Goal: Information Seeking & Learning: Learn about a topic

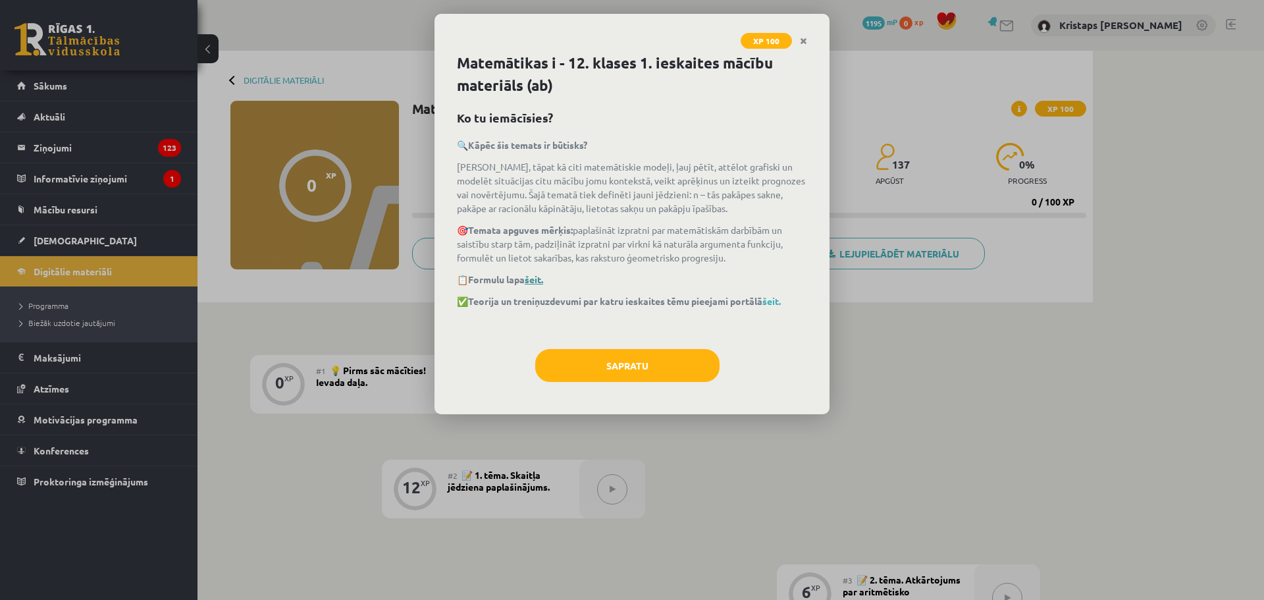
click at [543, 275] on link "šeit." at bounding box center [534, 279] width 18 height 12
click at [586, 375] on button "Sapratu" at bounding box center [627, 365] width 184 height 33
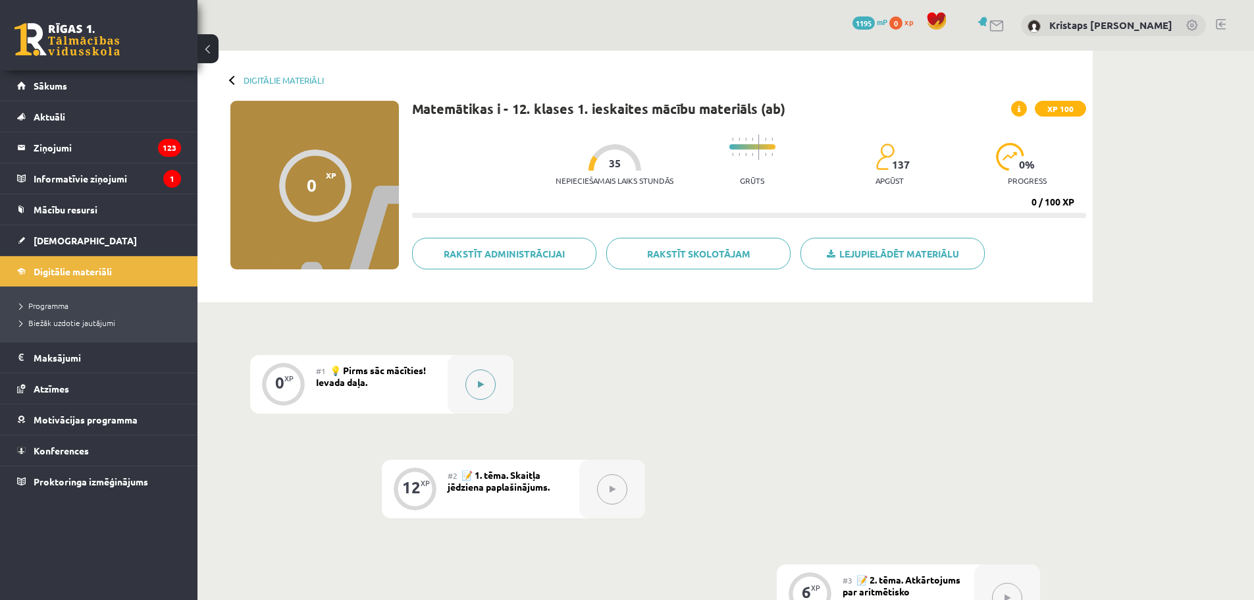
click at [475, 380] on button at bounding box center [481, 384] width 30 height 30
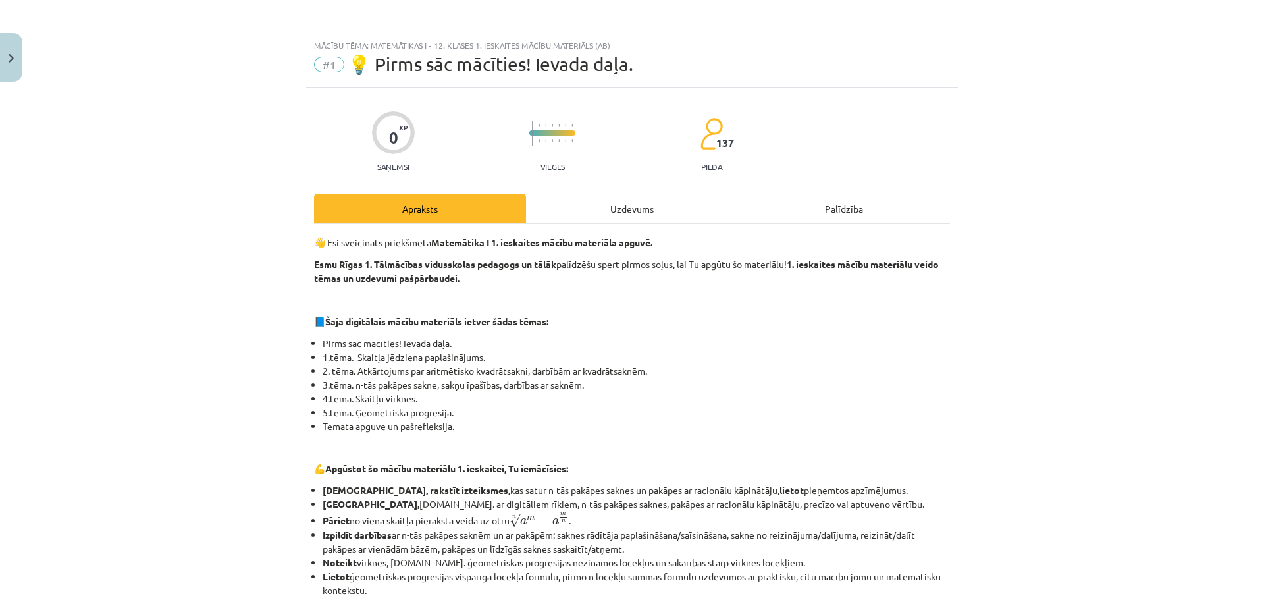
click at [596, 199] on div "Uzdevums" at bounding box center [632, 209] width 212 height 30
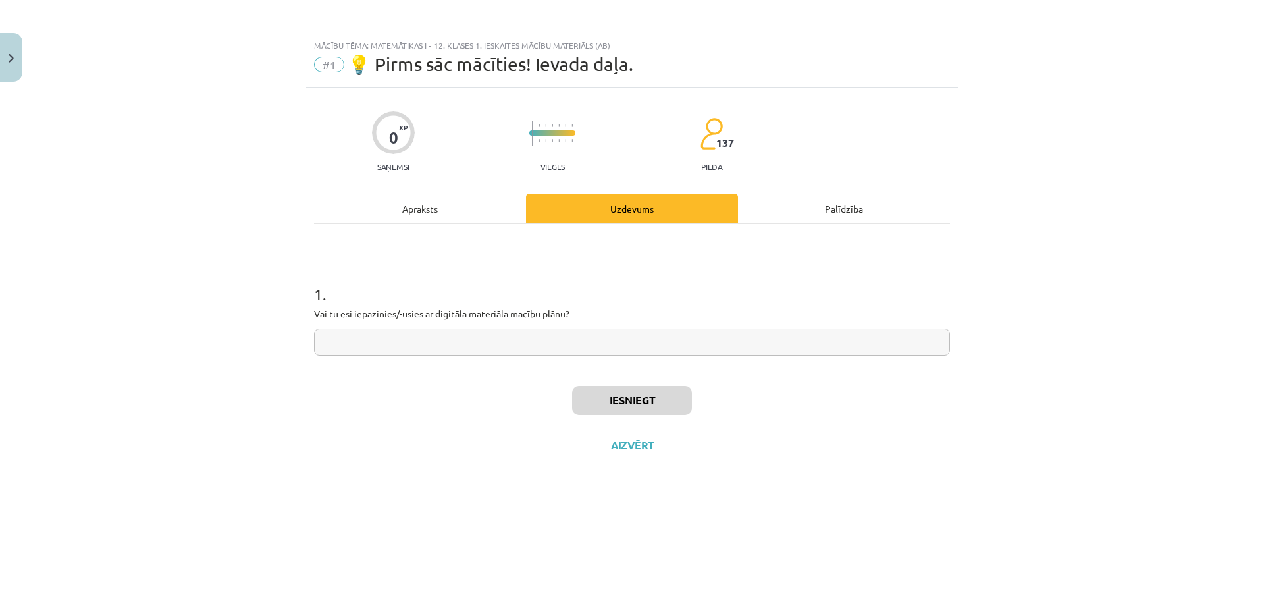
click at [507, 338] on input "text" at bounding box center [632, 342] width 636 height 27
click at [431, 209] on div "Apraksts" at bounding box center [420, 209] width 212 height 30
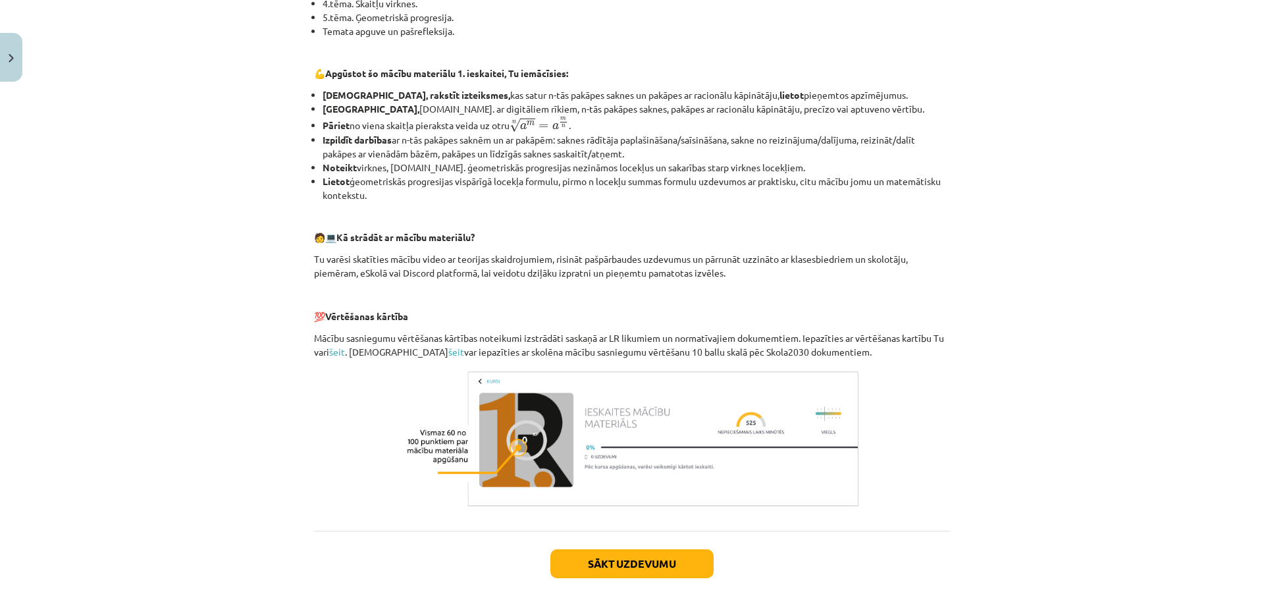
scroll to position [66, 0]
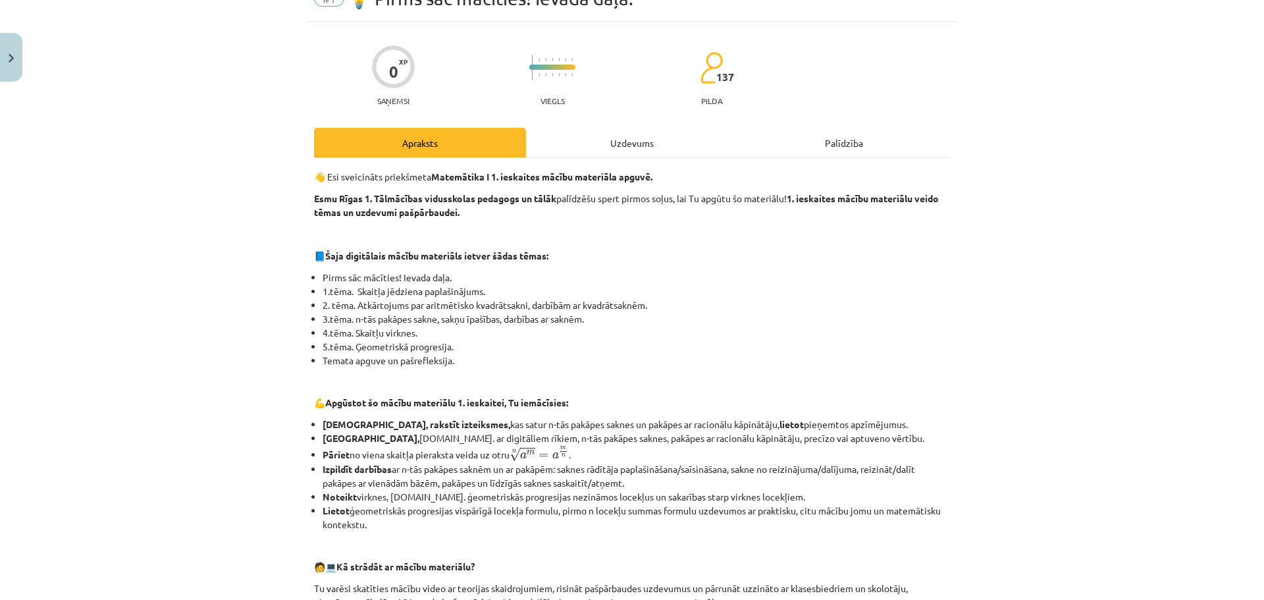
click at [610, 146] on div "Uzdevums" at bounding box center [632, 143] width 212 height 30
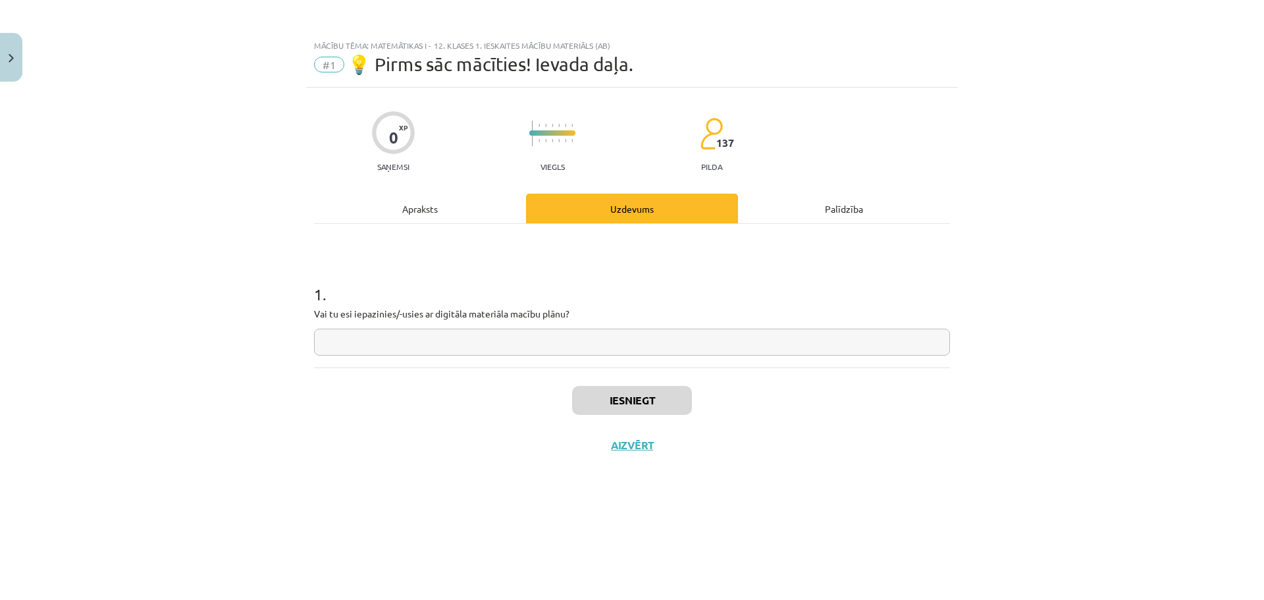
scroll to position [0, 0]
click at [447, 336] on input "text" at bounding box center [632, 342] width 636 height 27
type input "**"
click at [670, 401] on button "Iesniegt" at bounding box center [632, 400] width 120 height 29
click at [641, 454] on button "Nākamā nodarbība" at bounding box center [632, 454] width 129 height 30
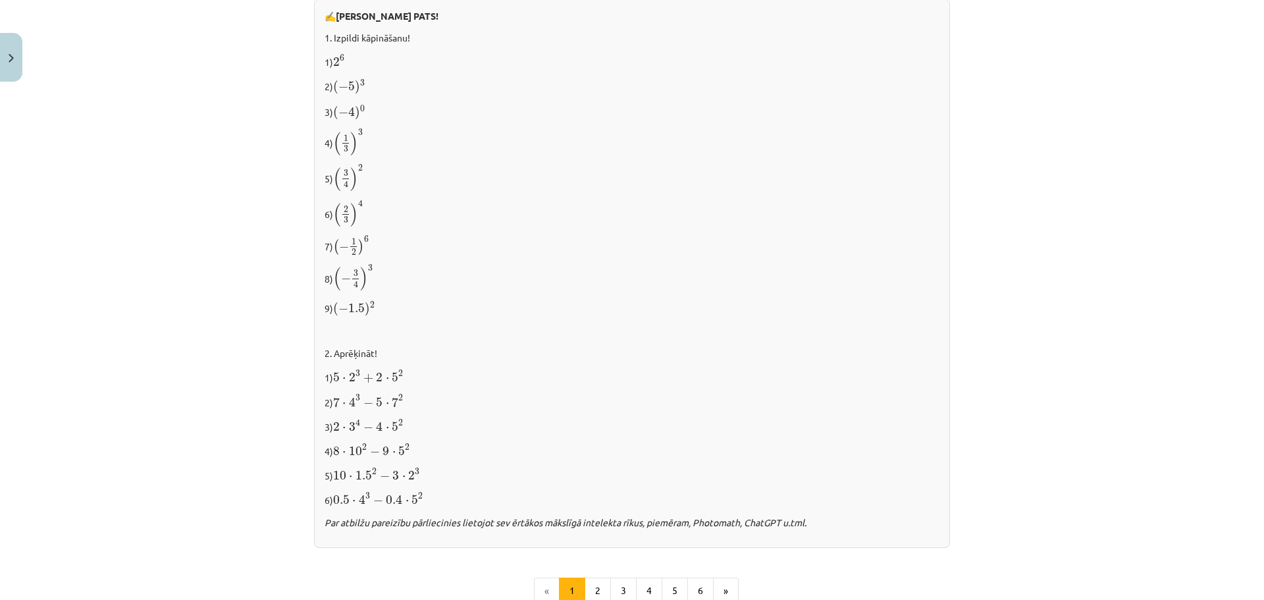
scroll to position [1314, 0]
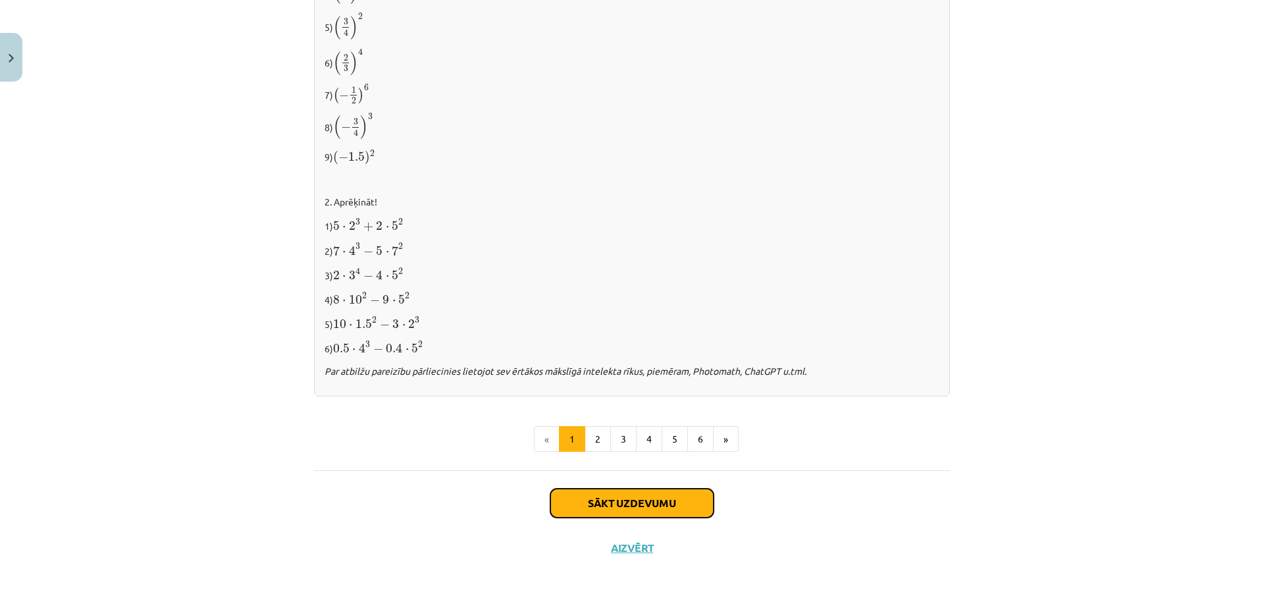
click at [601, 500] on button "Sākt uzdevumu" at bounding box center [632, 503] width 163 height 29
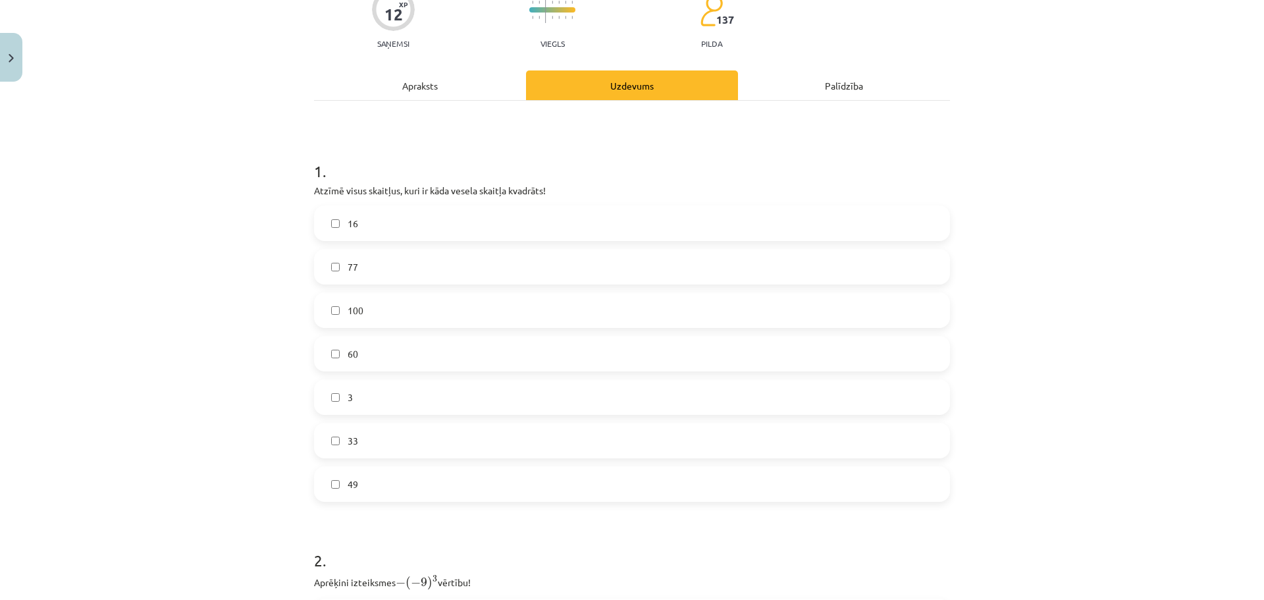
scroll to position [165, 0]
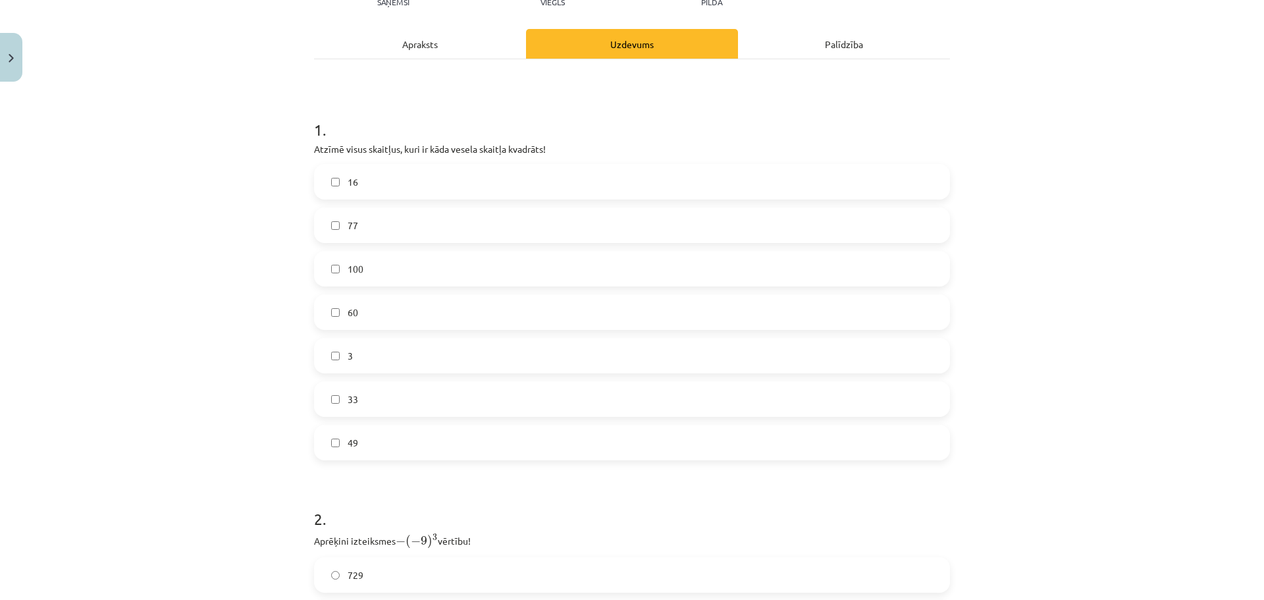
click at [431, 184] on label "16" at bounding box center [631, 181] width 633 height 33
click at [410, 179] on label "16" at bounding box center [631, 181] width 633 height 33
click at [364, 182] on label "16" at bounding box center [631, 181] width 633 height 33
click at [350, 276] on label "100" at bounding box center [631, 268] width 633 height 33
click at [441, 448] on label "49" at bounding box center [631, 442] width 633 height 33
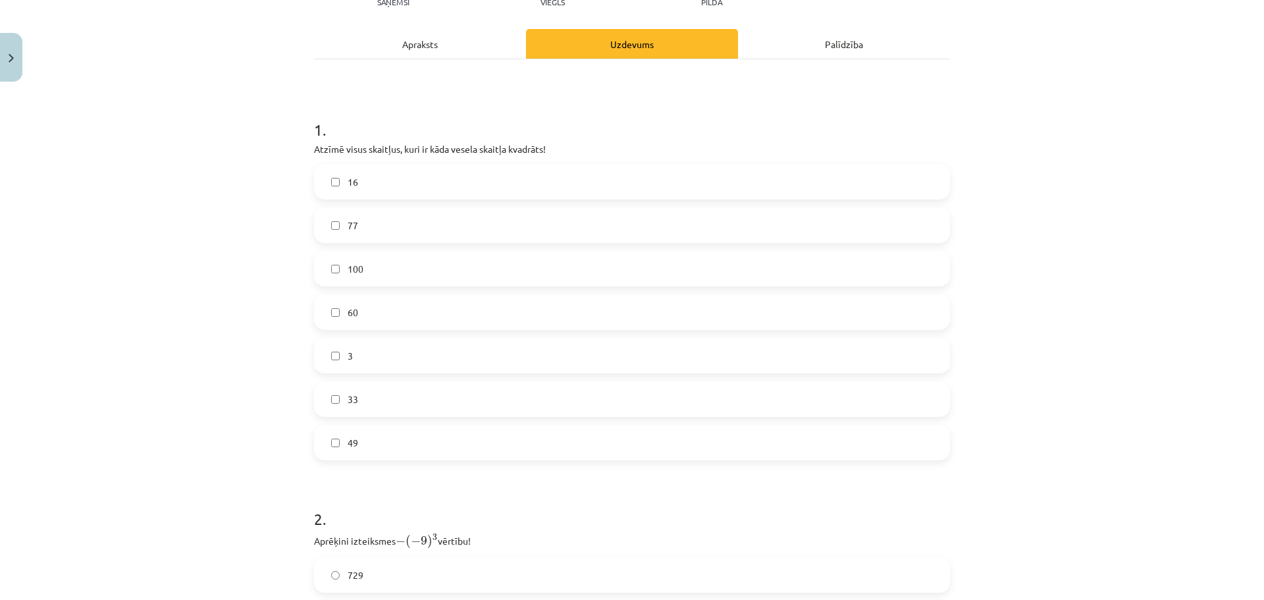
scroll to position [494, 0]
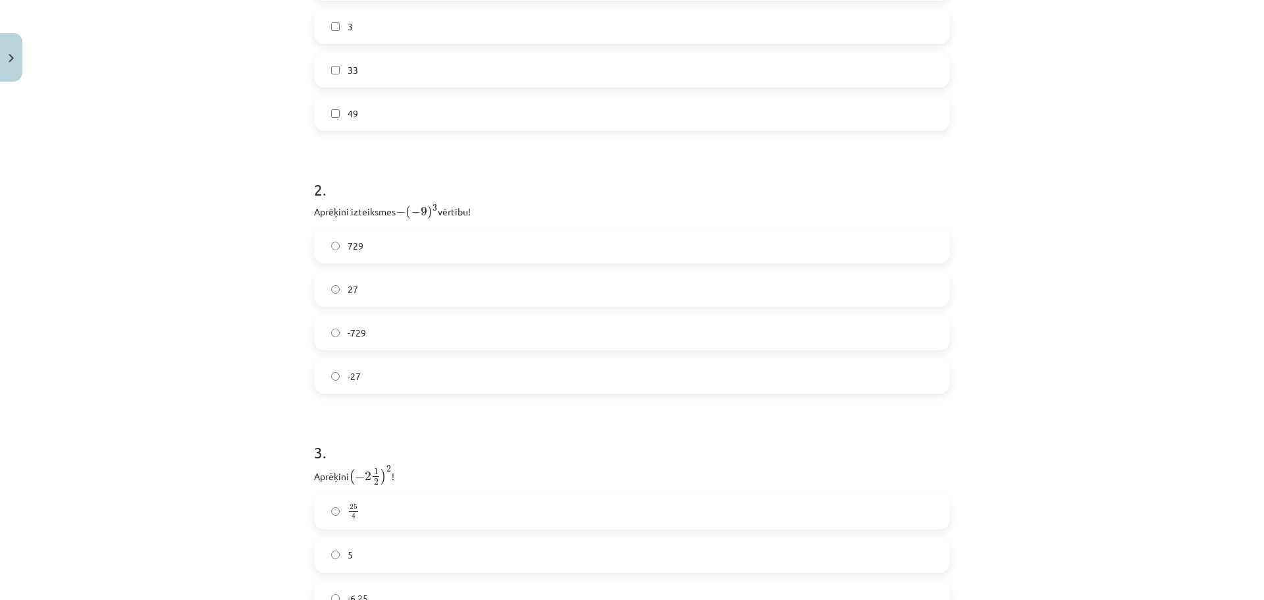
click at [501, 246] on label "729" at bounding box center [631, 245] width 633 height 33
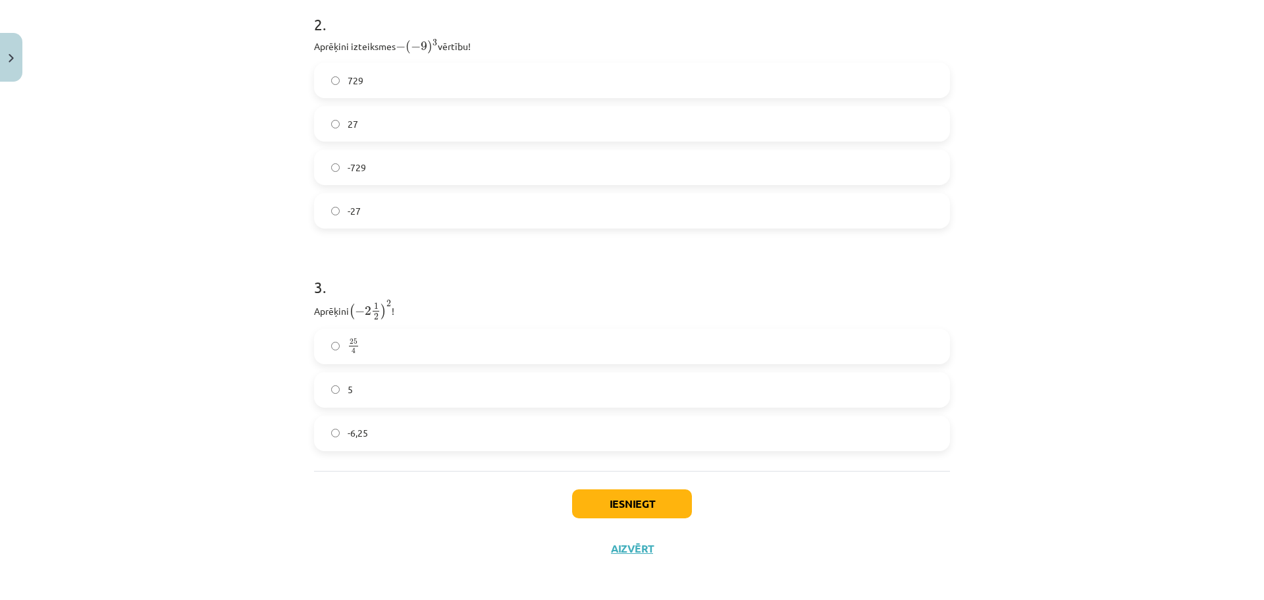
scroll to position [662, 0]
click at [463, 353] on label "25 4 25 4" at bounding box center [631, 343] width 633 height 33
click at [595, 507] on button "Iesniegt" at bounding box center [632, 500] width 120 height 29
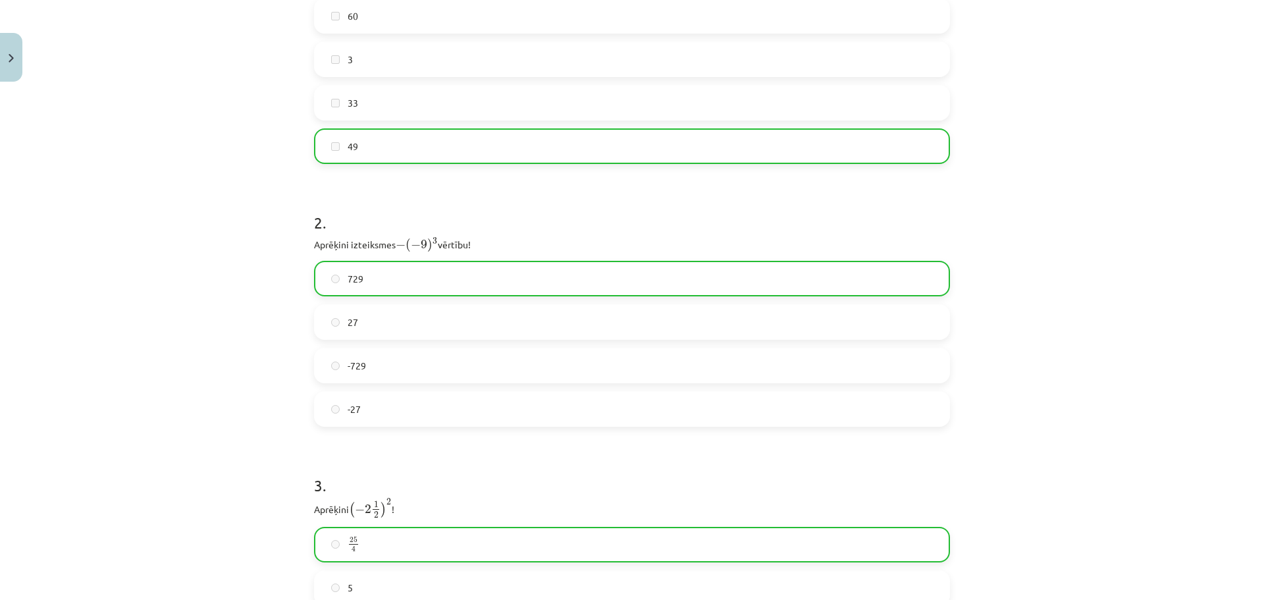
scroll to position [704, 0]
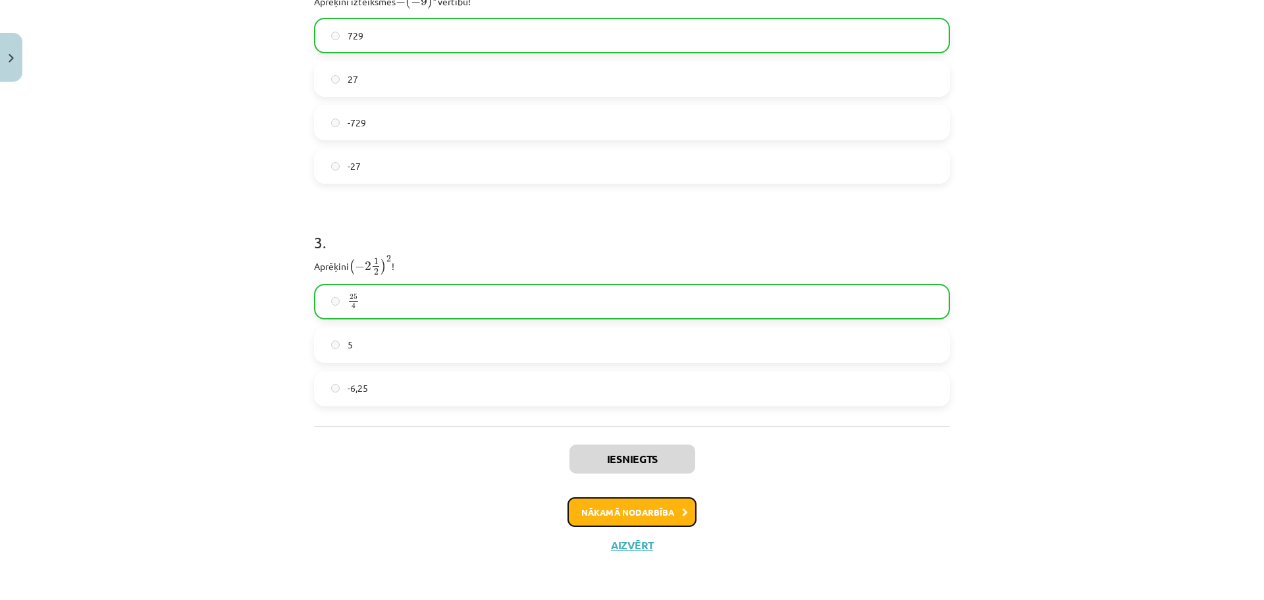
click at [626, 514] on button "Nākamā nodarbība" at bounding box center [632, 512] width 129 height 30
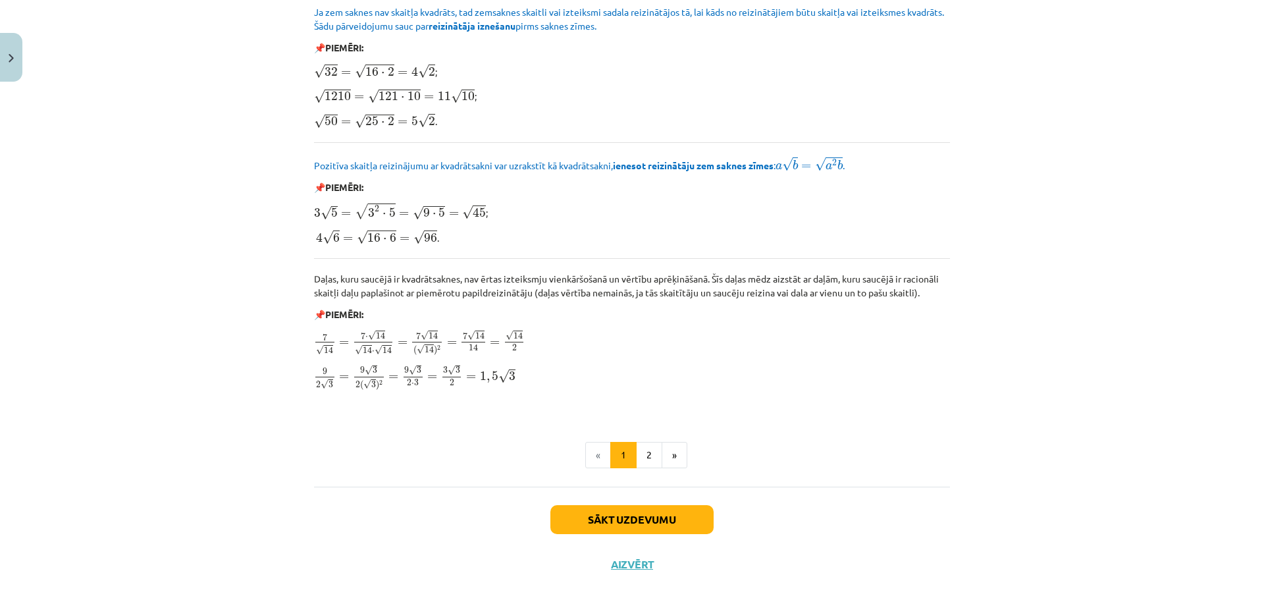
scroll to position [1465, 0]
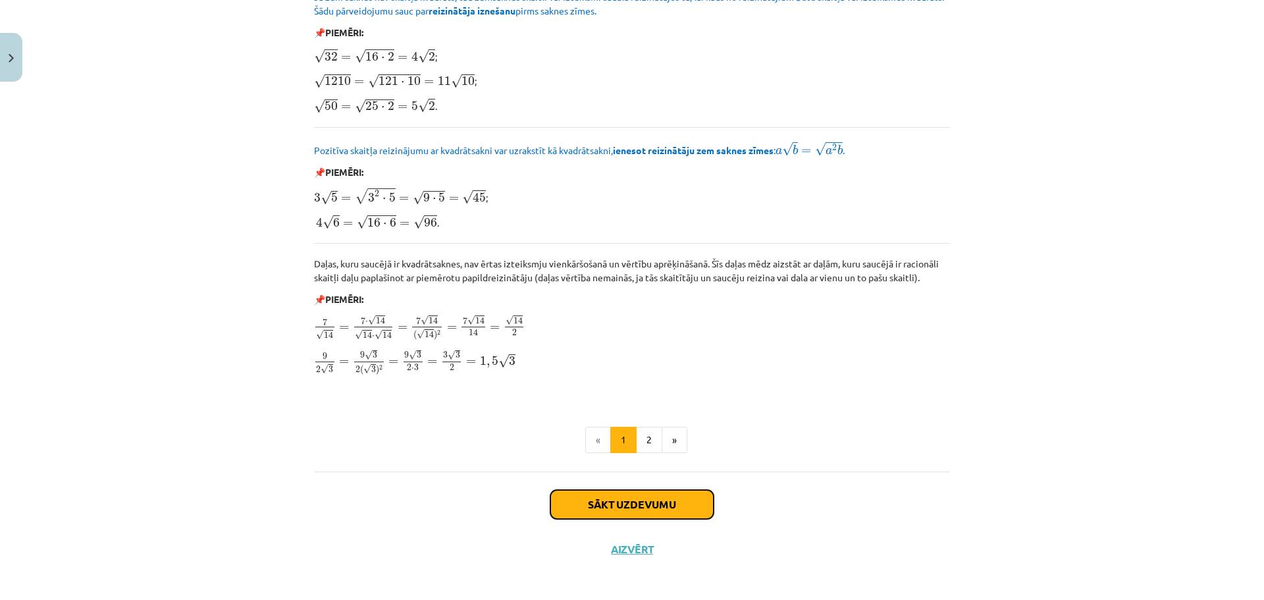
click at [635, 502] on button "Sākt uzdevumu" at bounding box center [632, 504] width 163 height 29
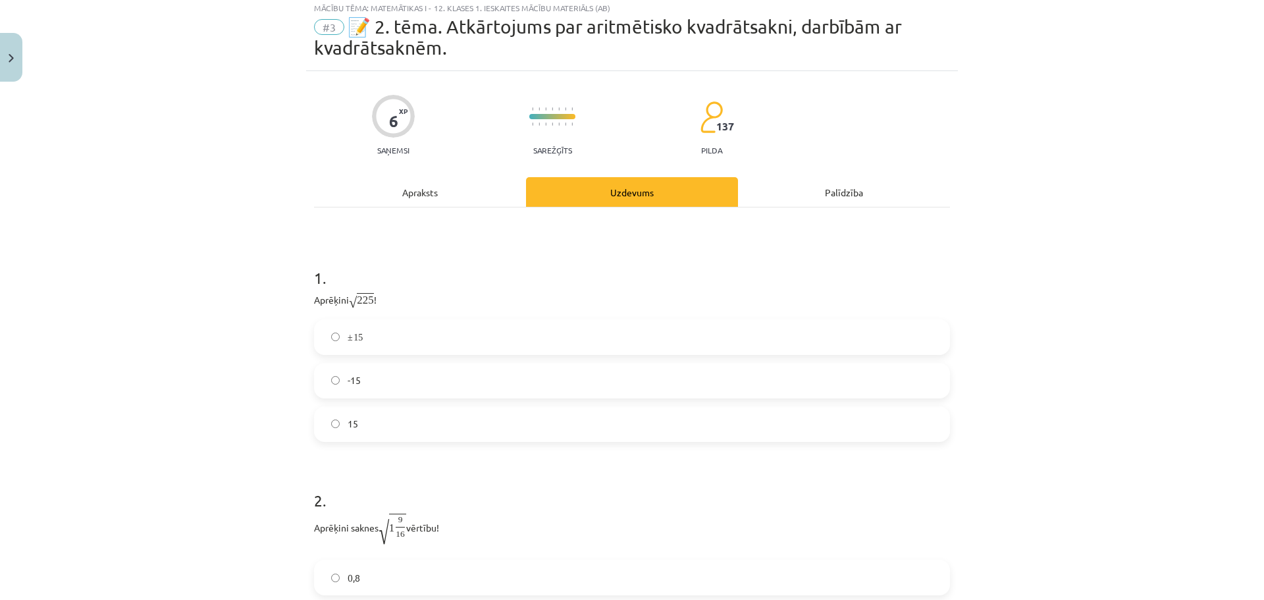
scroll to position [33, 0]
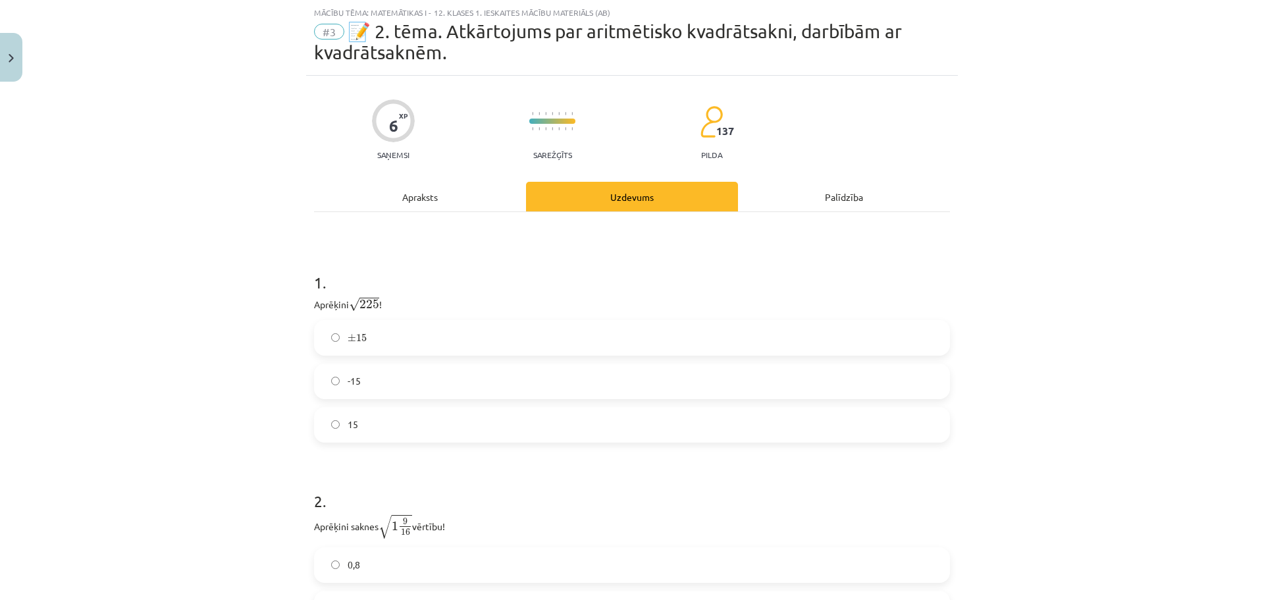
click at [407, 336] on label "± 15 ± 15" at bounding box center [631, 337] width 633 height 33
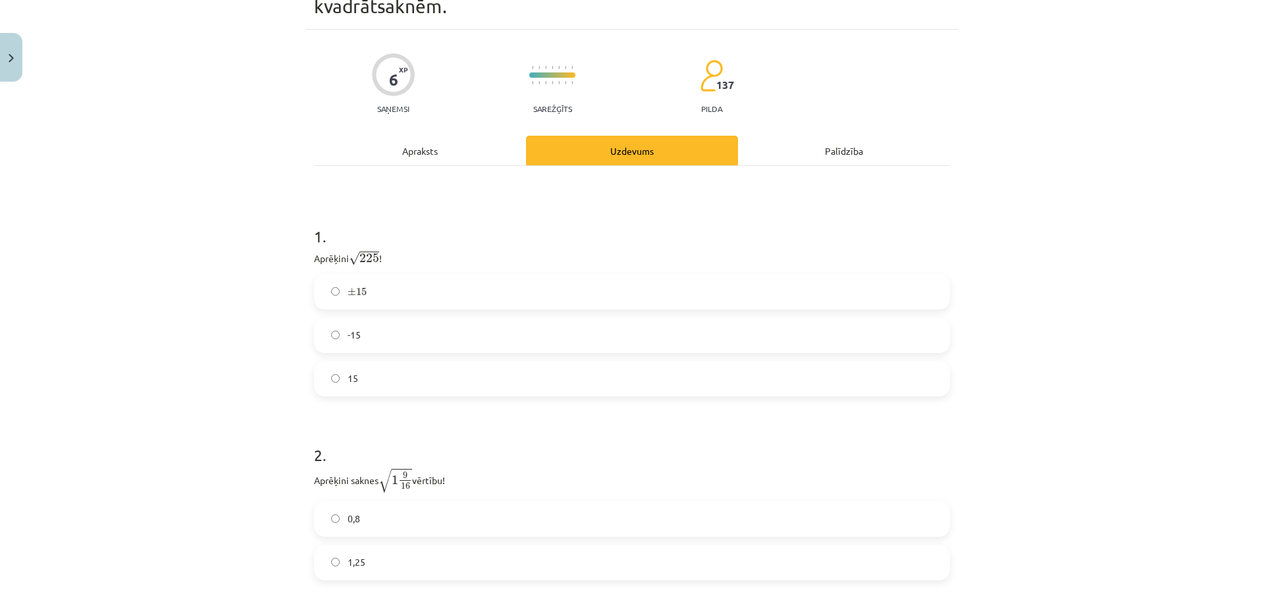
scroll to position [211, 0]
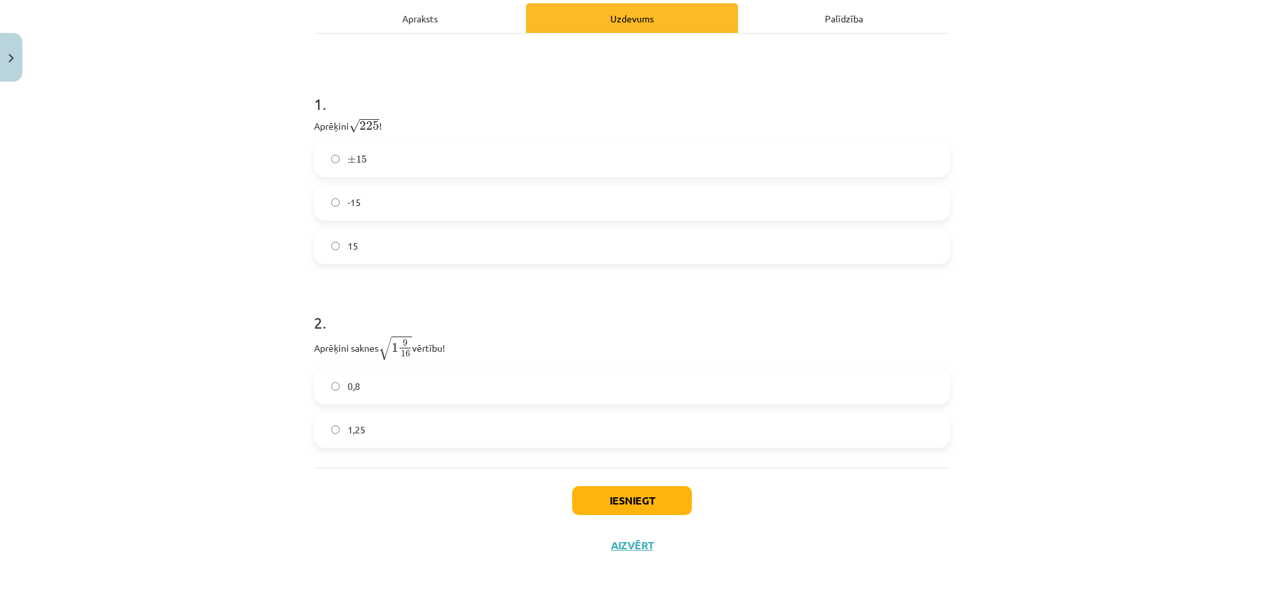
click at [415, 432] on label "1,25" at bounding box center [631, 430] width 633 height 33
click at [637, 508] on button "Iesniegt" at bounding box center [632, 500] width 120 height 29
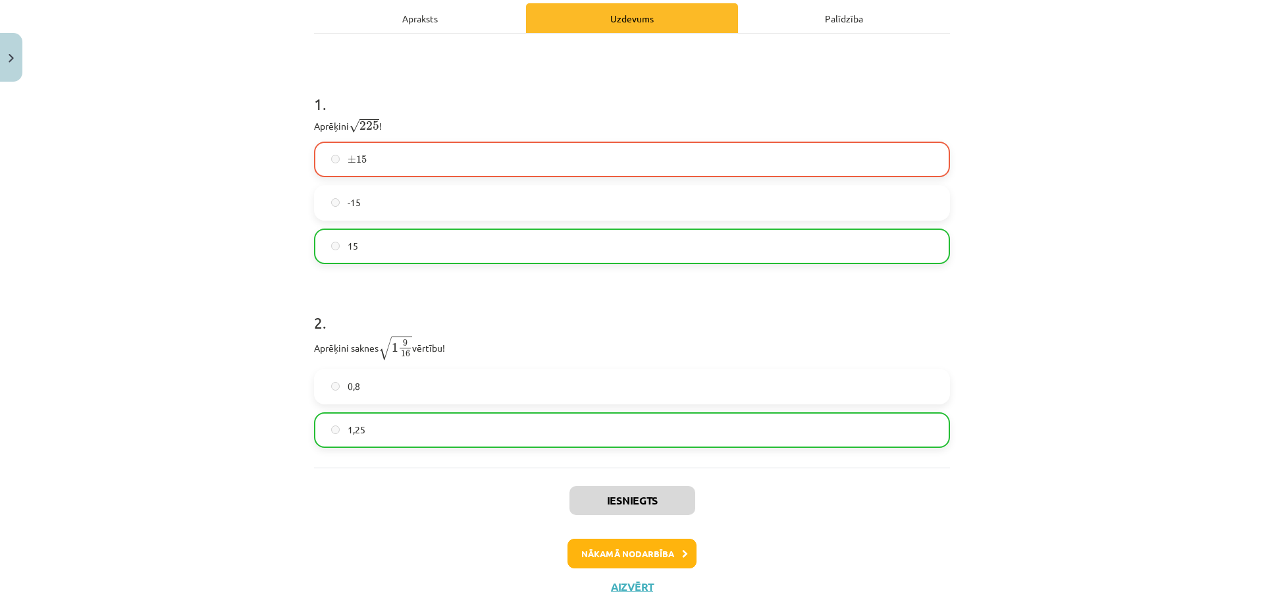
scroll to position [254, 0]
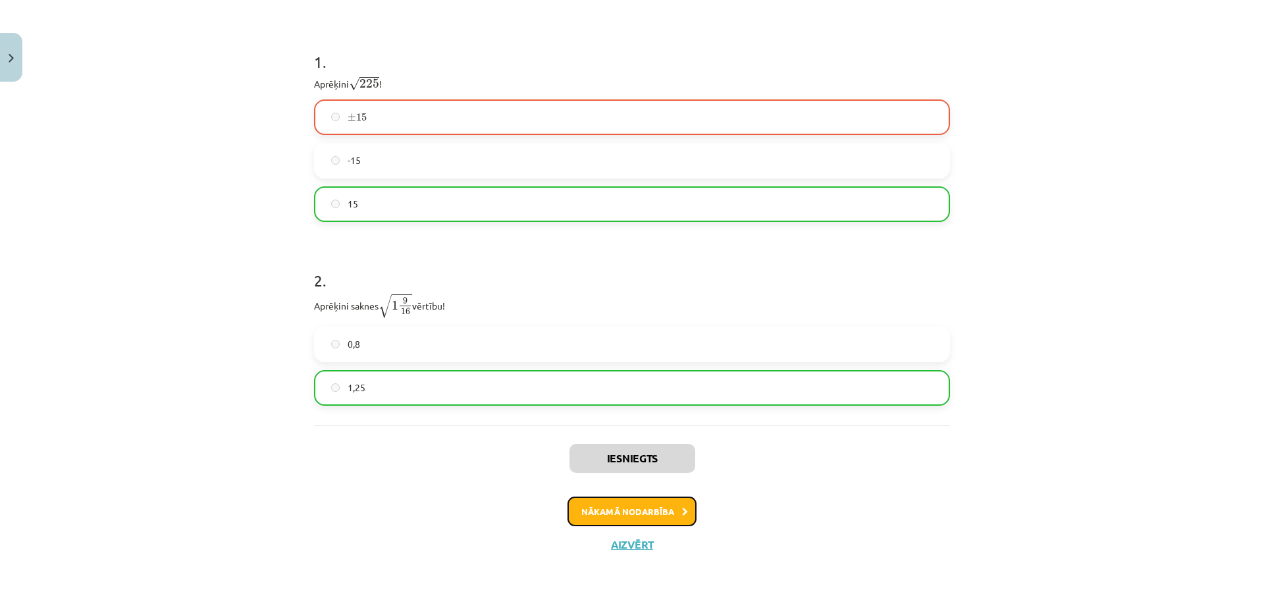
click at [631, 514] on button "Nākamā nodarbība" at bounding box center [632, 512] width 129 height 30
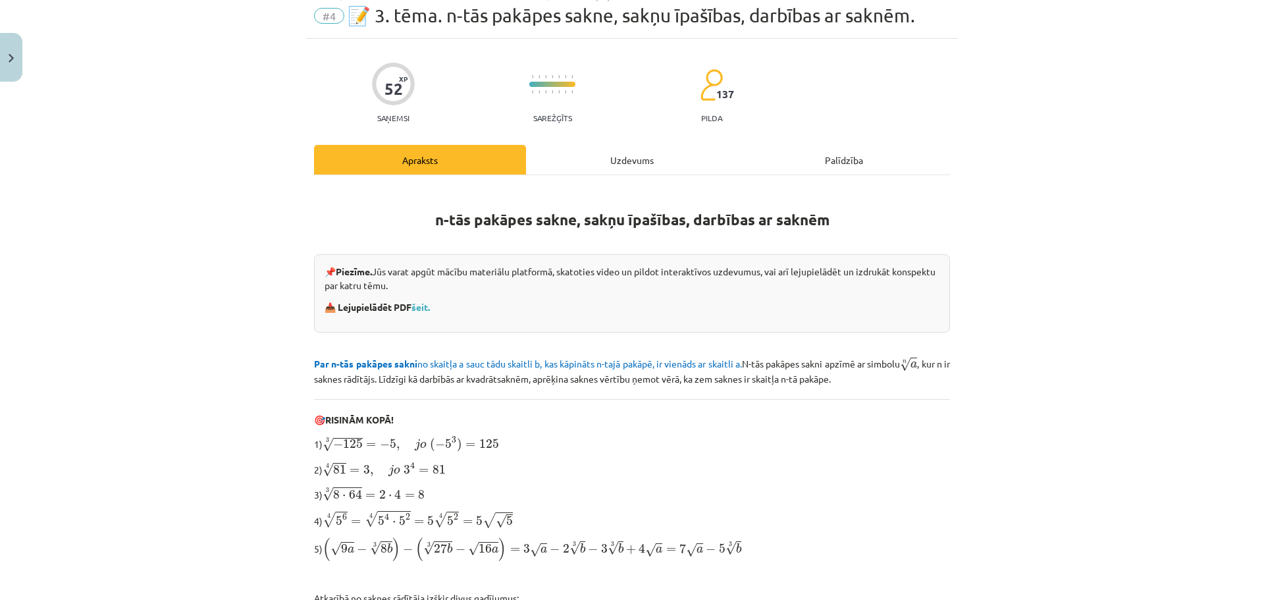
scroll to position [0, 0]
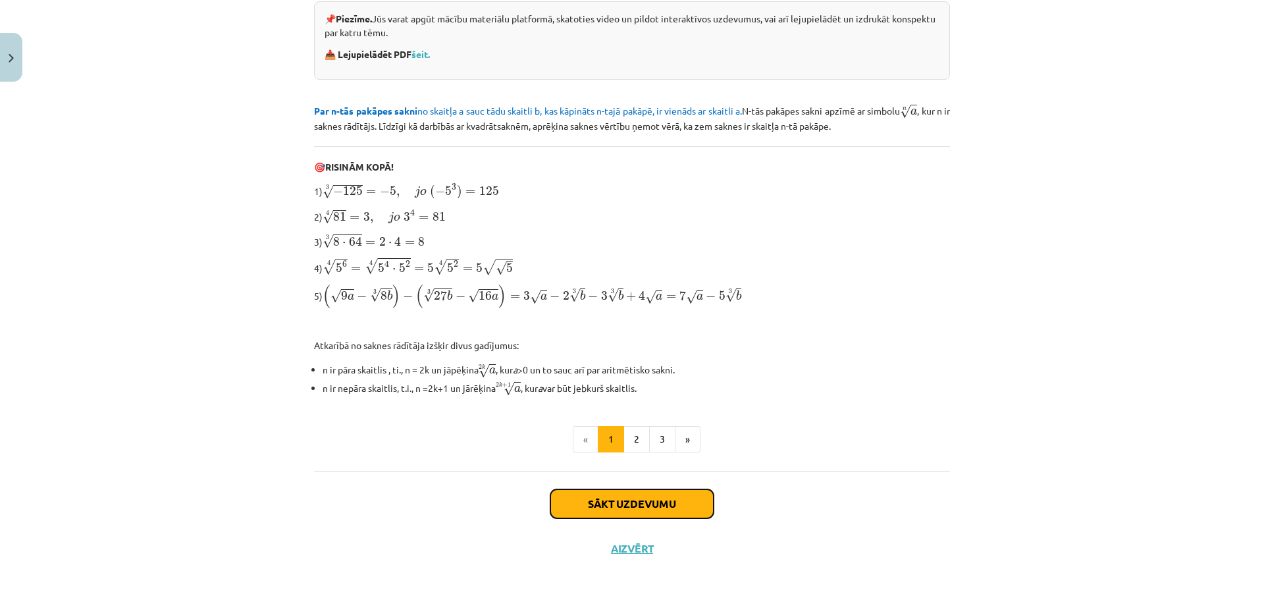
click at [631, 510] on button "Sākt uzdevumu" at bounding box center [632, 503] width 163 height 29
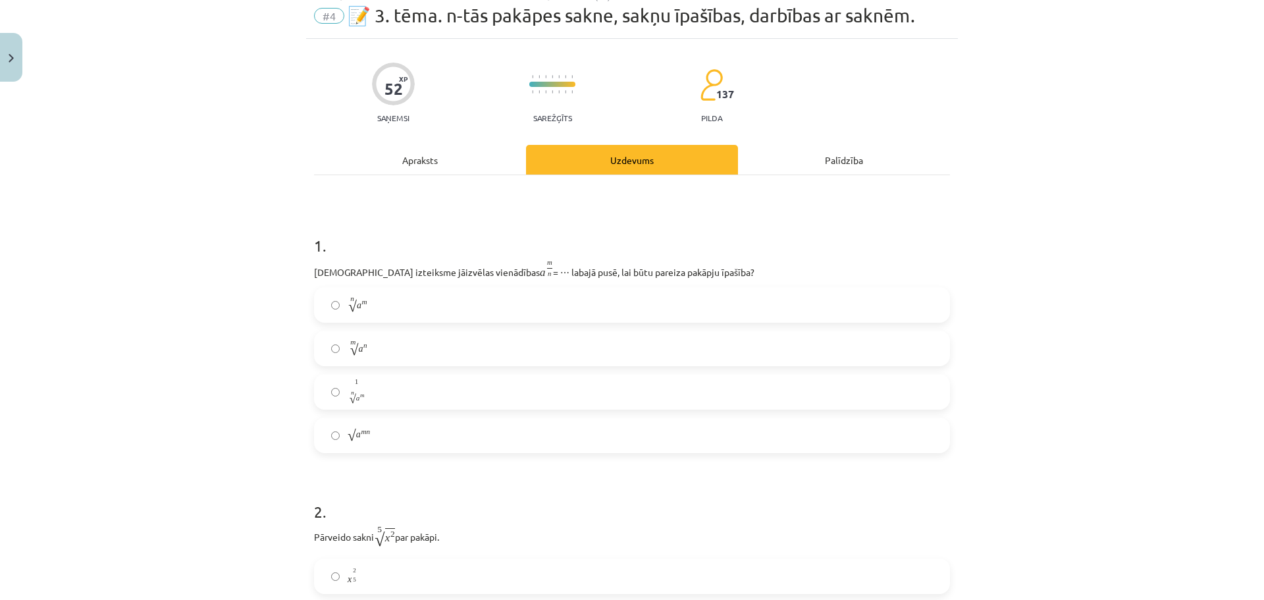
scroll to position [33, 0]
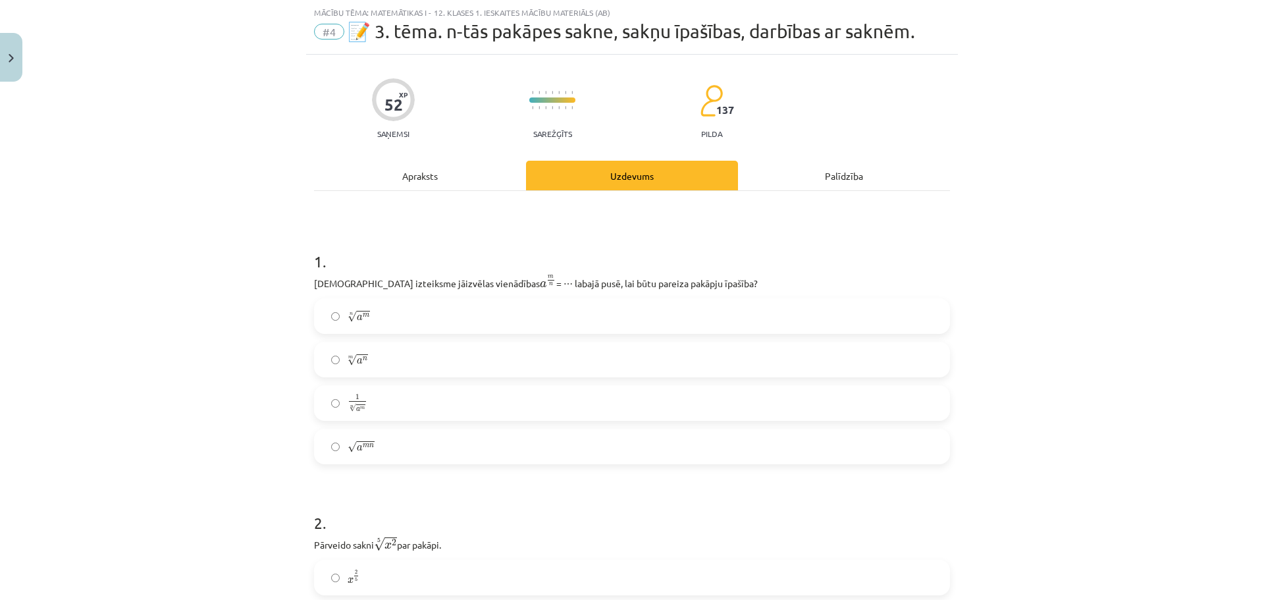
click at [394, 325] on label "n √ a m a m n" at bounding box center [631, 316] width 633 height 33
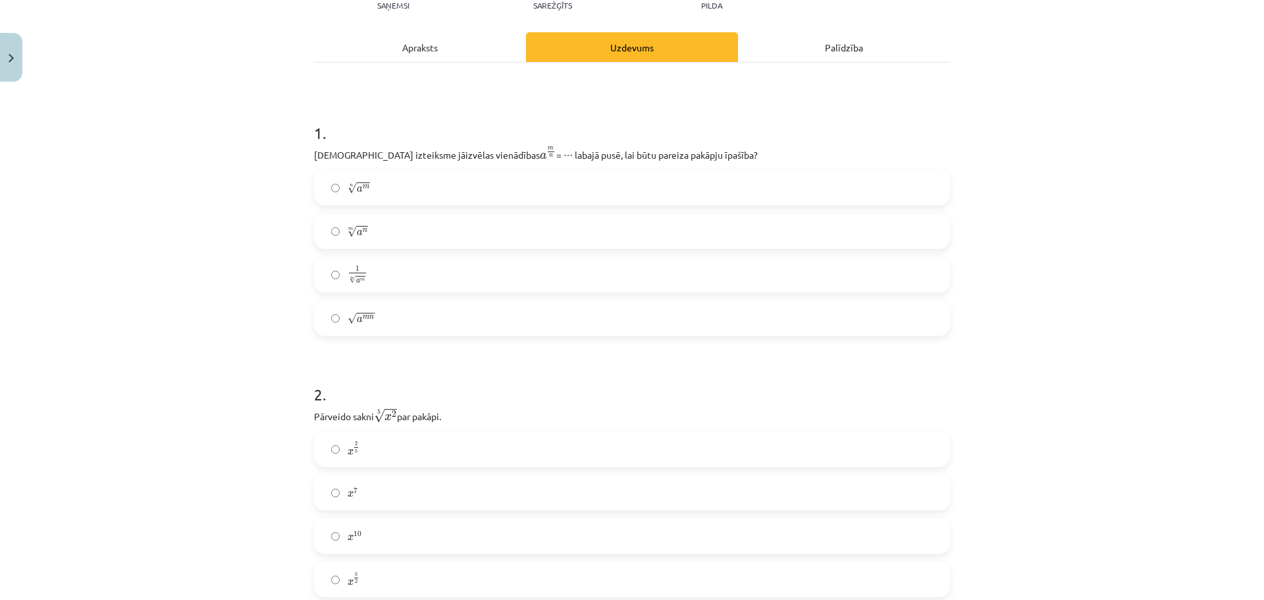
scroll to position [296, 0]
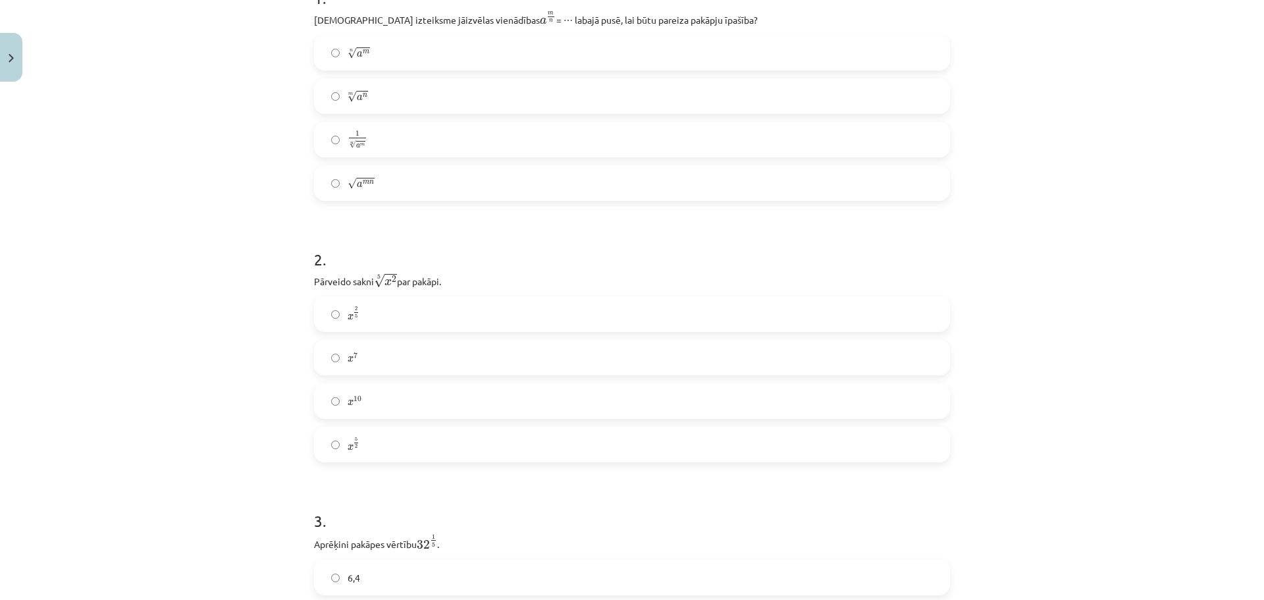
click at [395, 323] on label "x 2 5 x 2 5" at bounding box center [631, 314] width 633 height 33
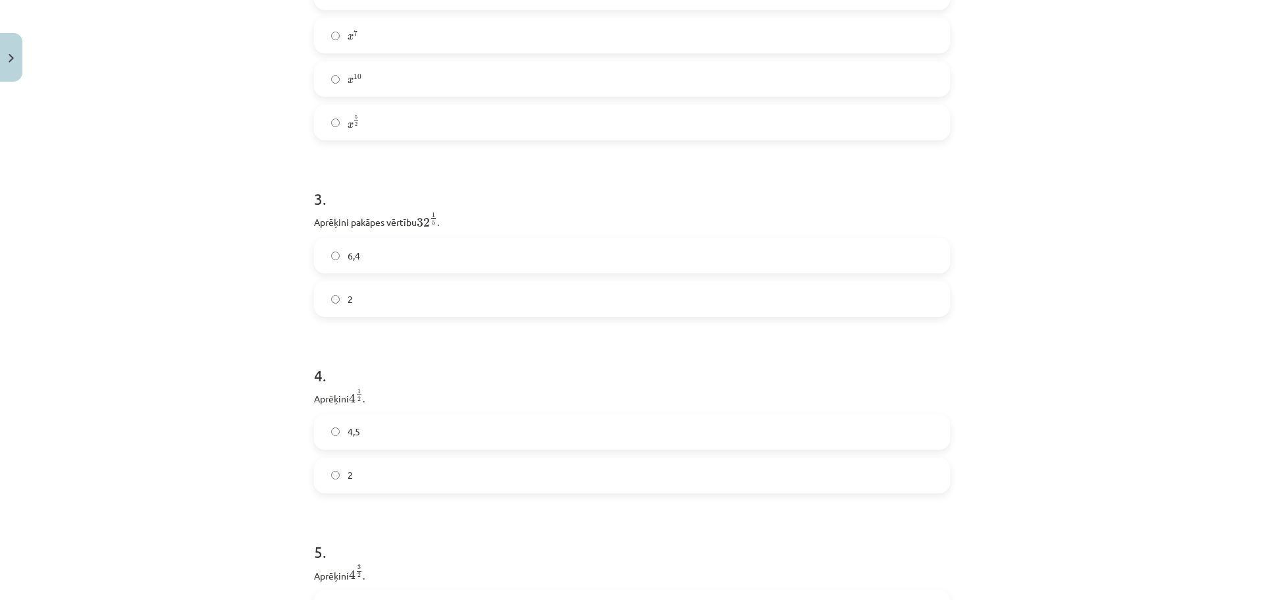
scroll to position [626, 0]
click at [401, 298] on label "2" at bounding box center [631, 291] width 633 height 33
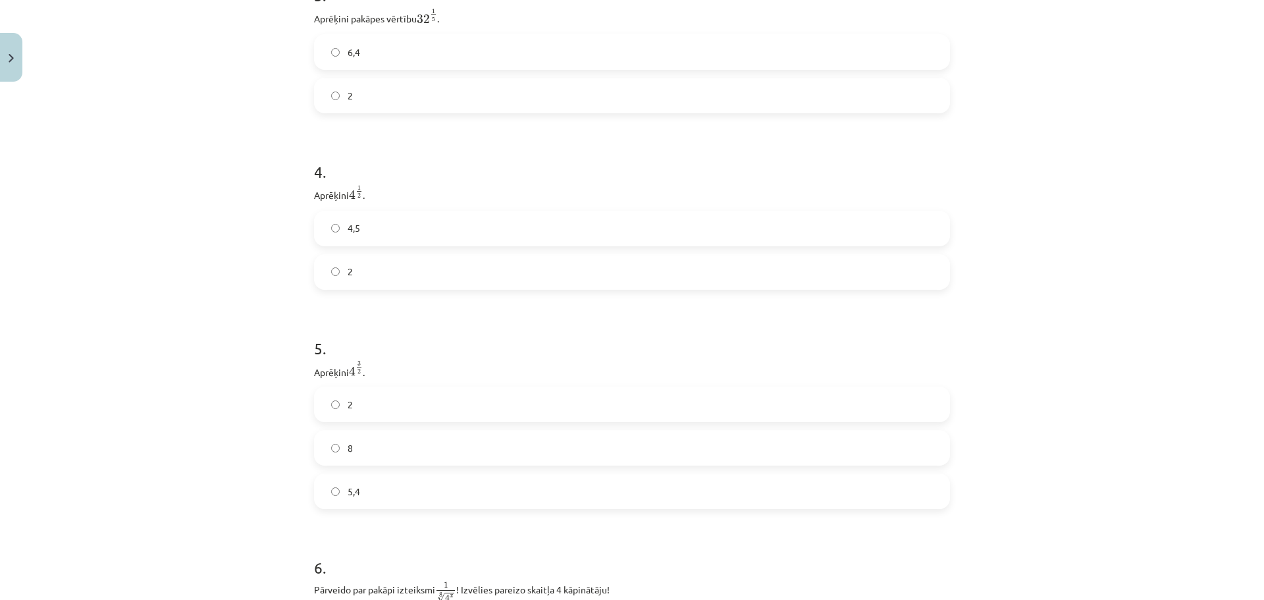
scroll to position [823, 0]
click at [400, 271] on label "2" at bounding box center [631, 270] width 633 height 33
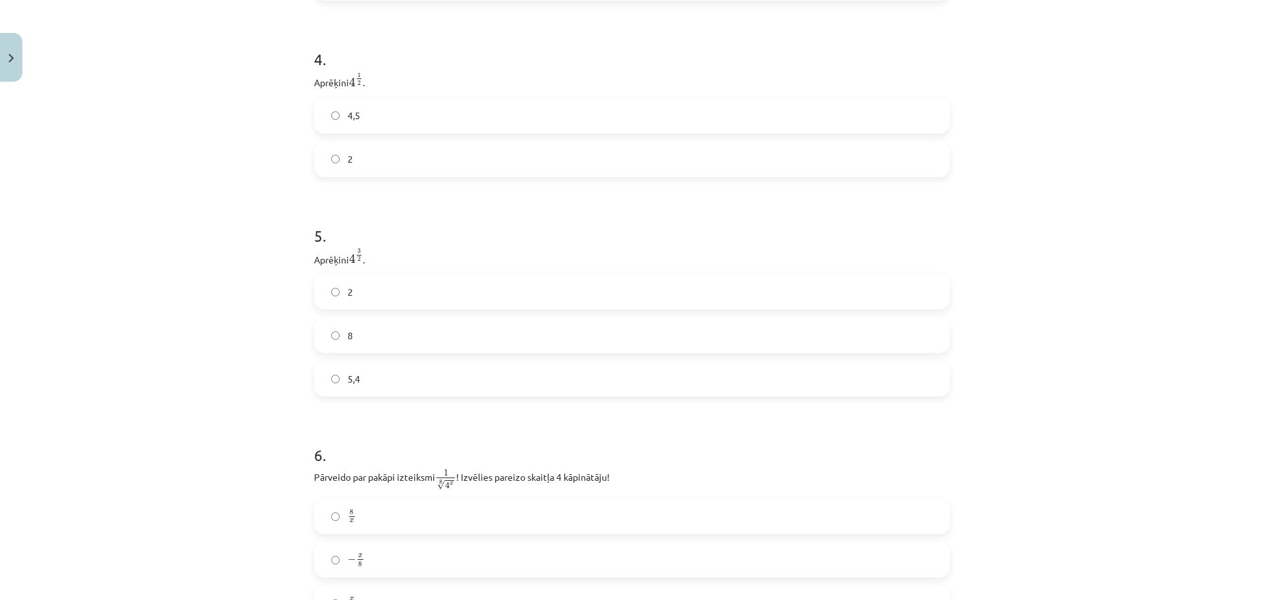
scroll to position [955, 0]
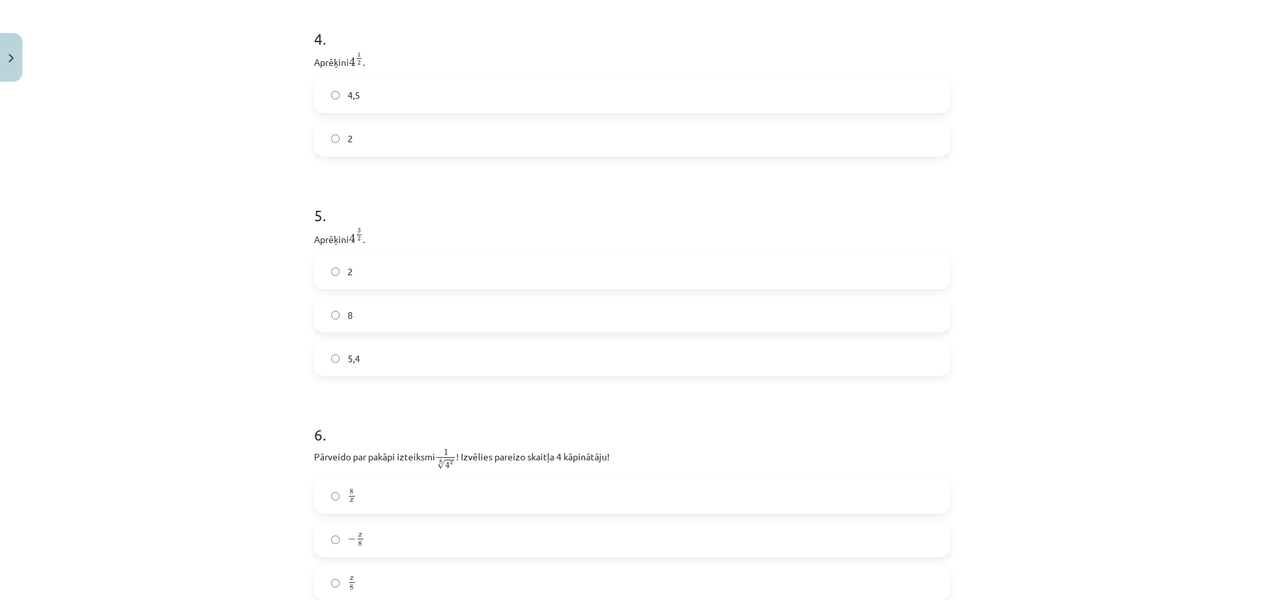
click at [431, 324] on label "8" at bounding box center [631, 314] width 633 height 33
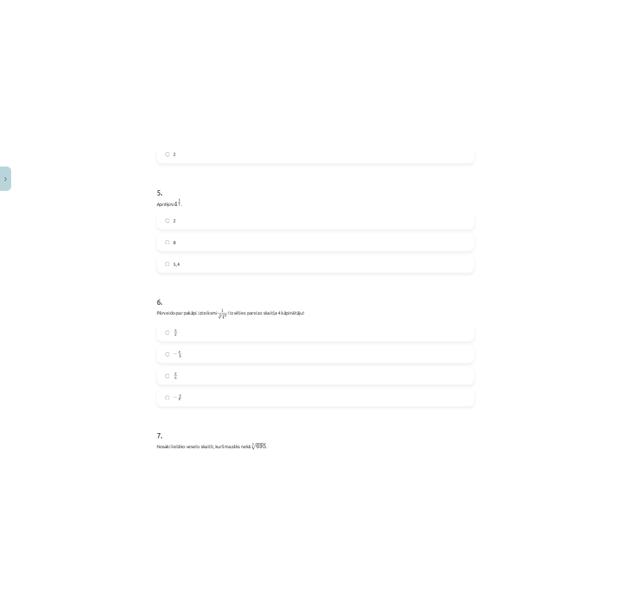
scroll to position [1284, 0]
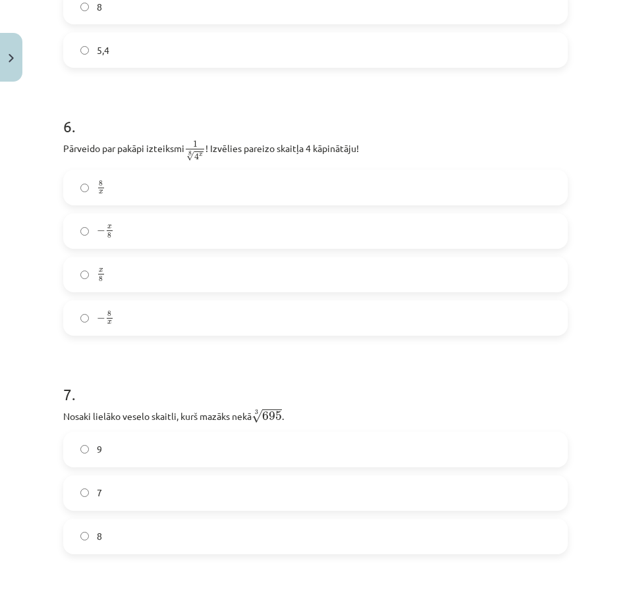
click at [160, 228] on label "− x 8 − x 8" at bounding box center [316, 231] width 502 height 33
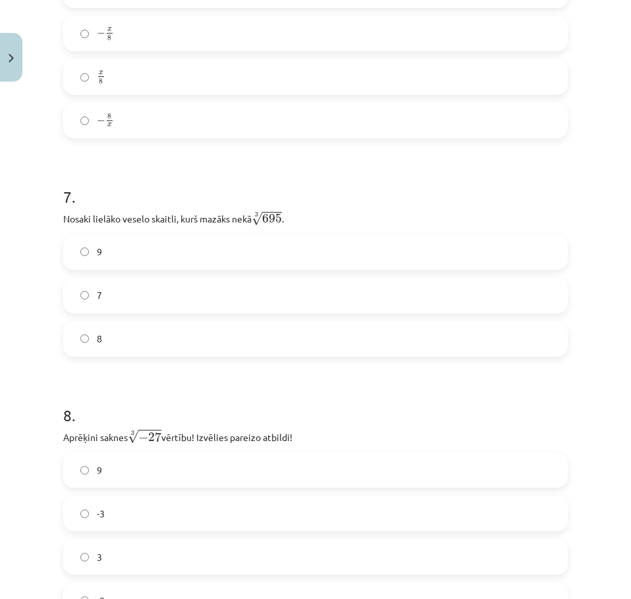
click at [162, 244] on label "9" at bounding box center [316, 252] width 502 height 33
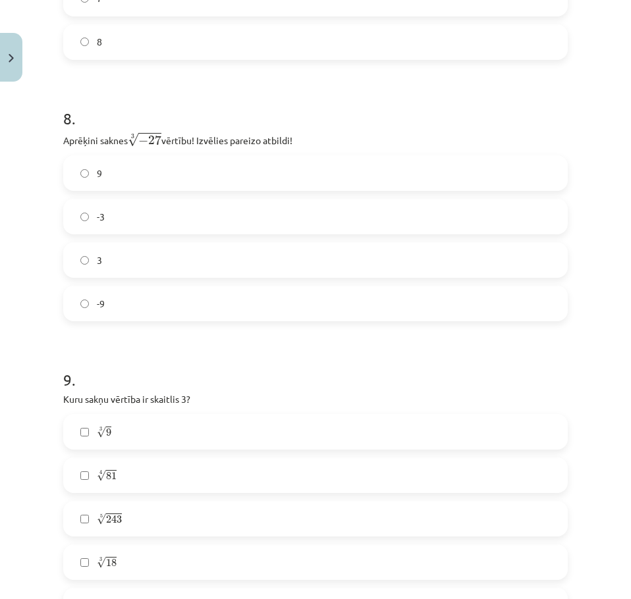
scroll to position [1811, 0]
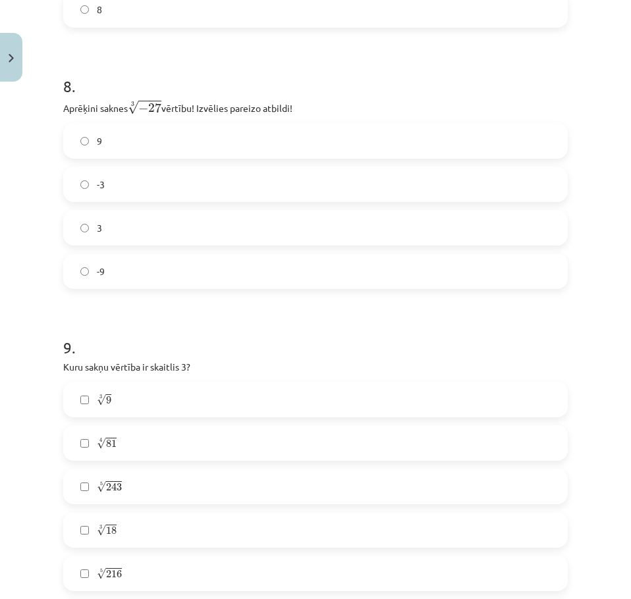
click at [236, 182] on label "-3" at bounding box center [316, 184] width 502 height 33
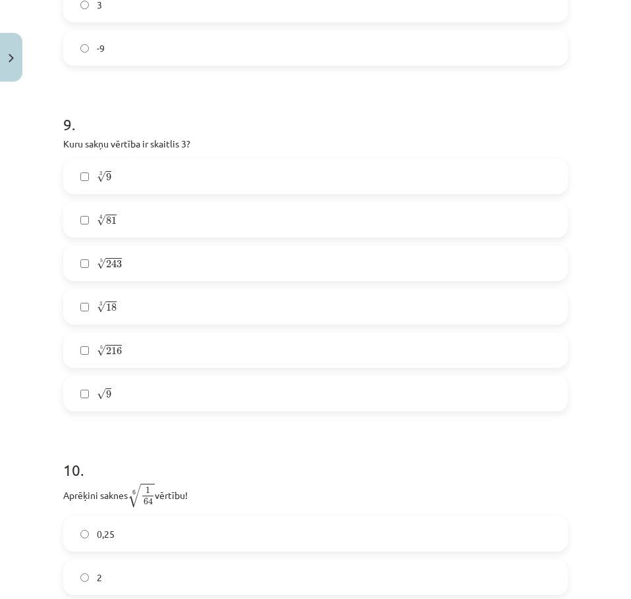
scroll to position [2074, 0]
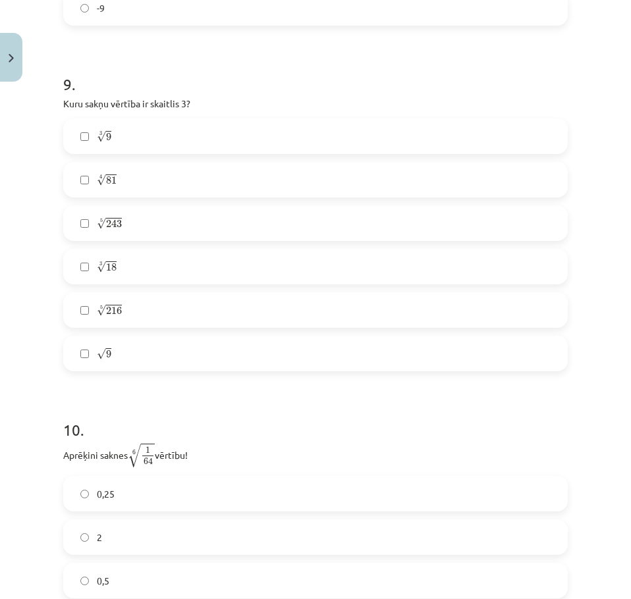
click at [236, 182] on label "4 √ 81 81 4" at bounding box center [316, 179] width 502 height 33
click at [243, 342] on label "√ 9 9" at bounding box center [316, 353] width 502 height 33
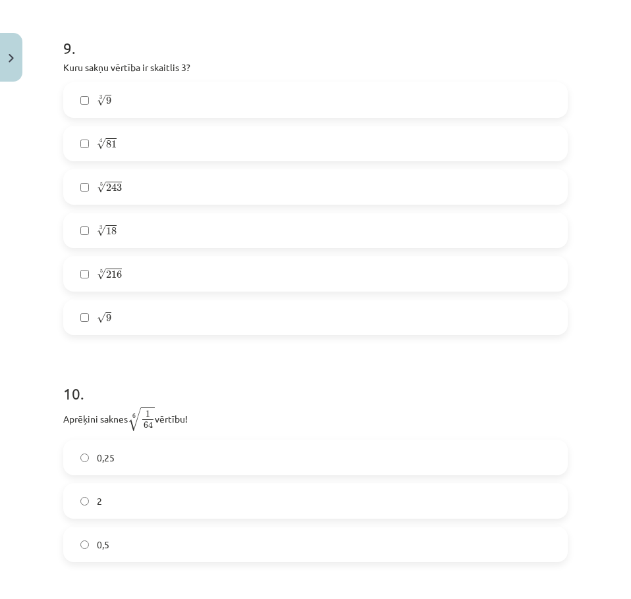
scroll to position [2404, 0]
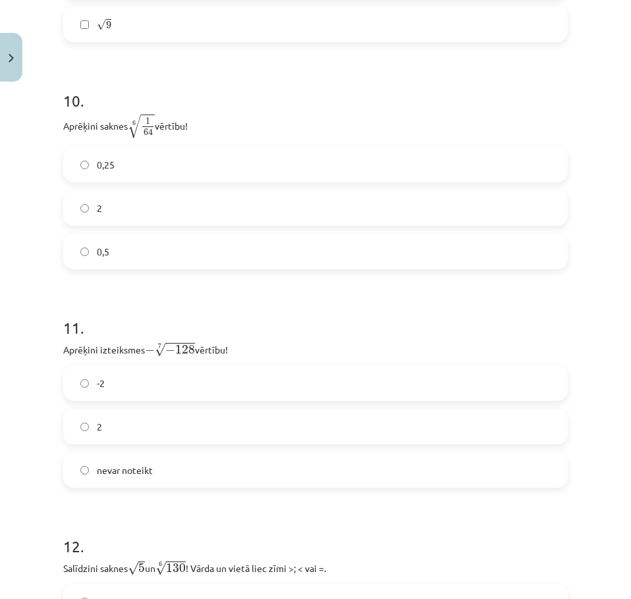
click at [119, 260] on label "0,5" at bounding box center [316, 251] width 502 height 33
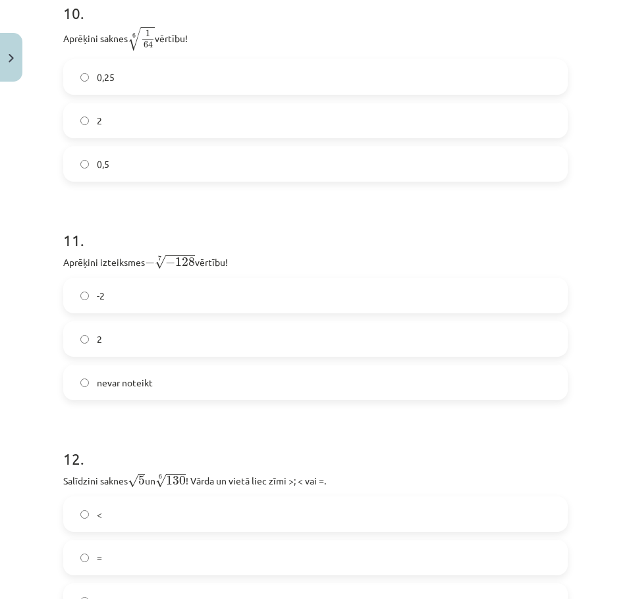
scroll to position [2469, 0]
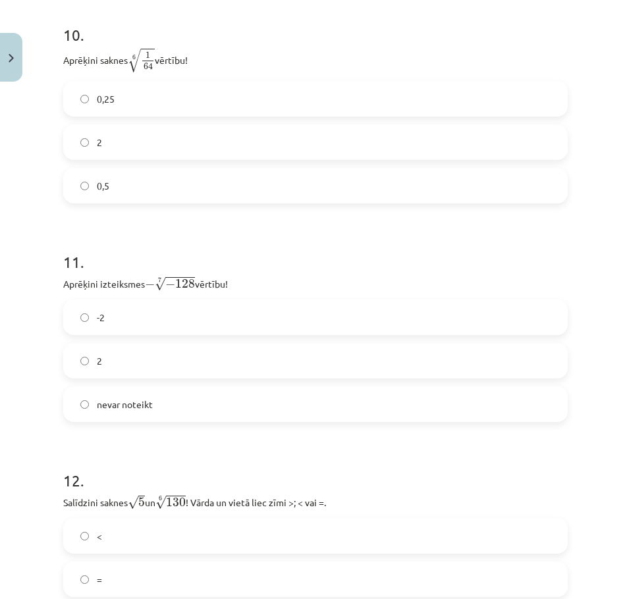
click at [121, 349] on label "2" at bounding box center [316, 360] width 502 height 33
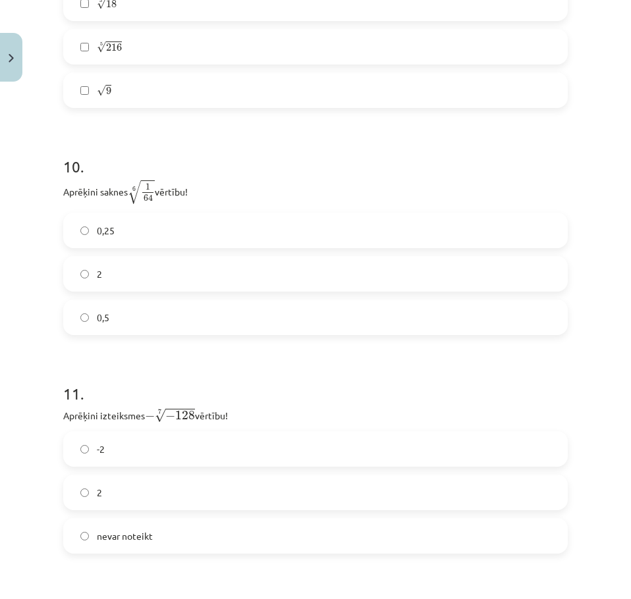
scroll to position [2799, 0]
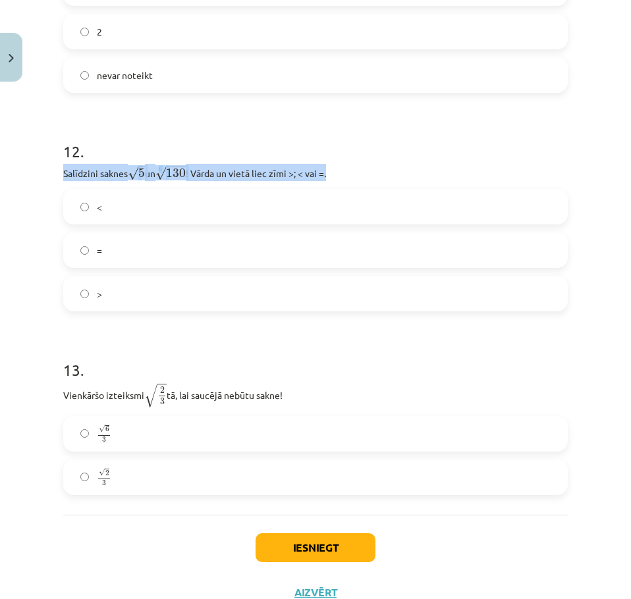
drag, startPoint x: 65, startPoint y: 173, endPoint x: 406, endPoint y: 171, distance: 341.8
click at [406, 171] on p "Salīdzini saknes √ 5 5 un 6 √ 130 130 6 ! Vārda un vietā liec zīmi >; < vai =." at bounding box center [315, 172] width 504 height 17
copy p "Salīdzini saknes √ 5 5 un 6 √ 130 130 6 ! Vārda un vietā liec zīmi >; < vai =."
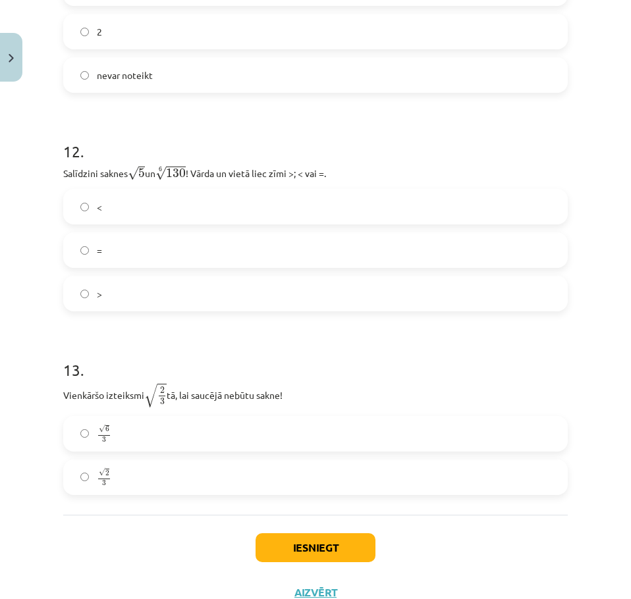
click at [487, 122] on h1 "12 ." at bounding box center [315, 139] width 504 height 41
click at [115, 211] on label "<" at bounding box center [316, 206] width 502 height 33
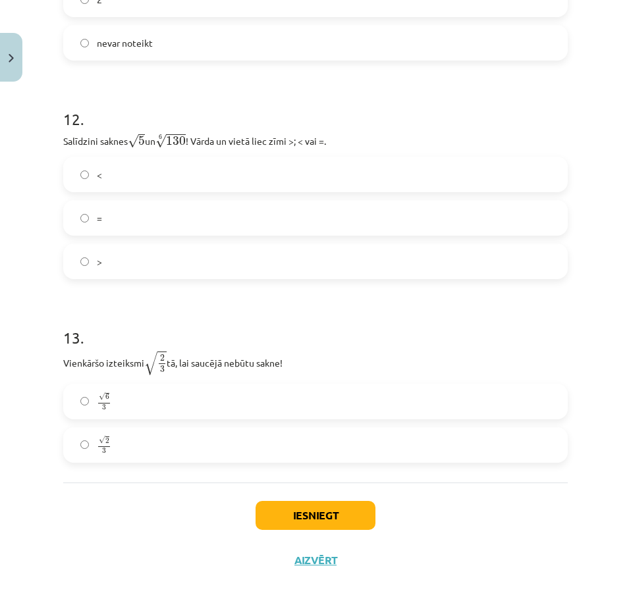
scroll to position [2847, 0]
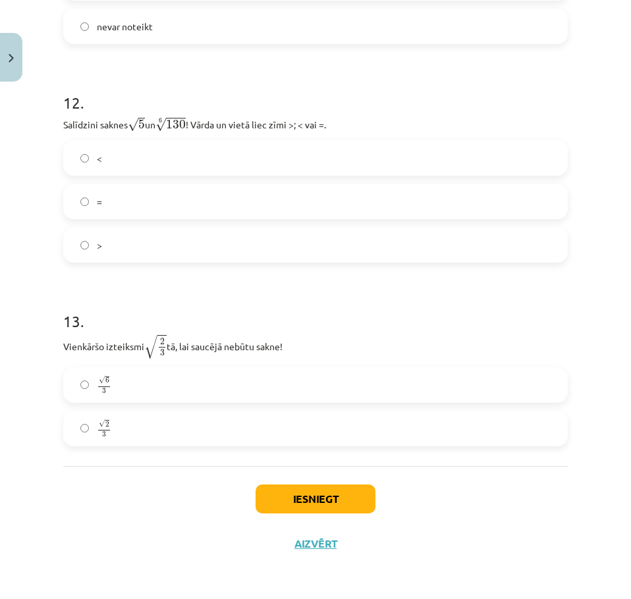
click at [151, 390] on label "√ 6 3 6 3" at bounding box center [316, 385] width 502 height 33
click at [357, 496] on button "Iesniegt" at bounding box center [316, 499] width 120 height 29
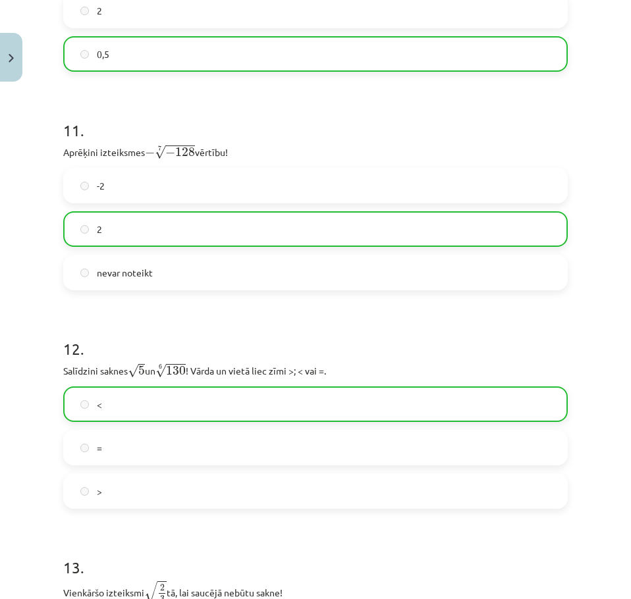
scroll to position [2890, 0]
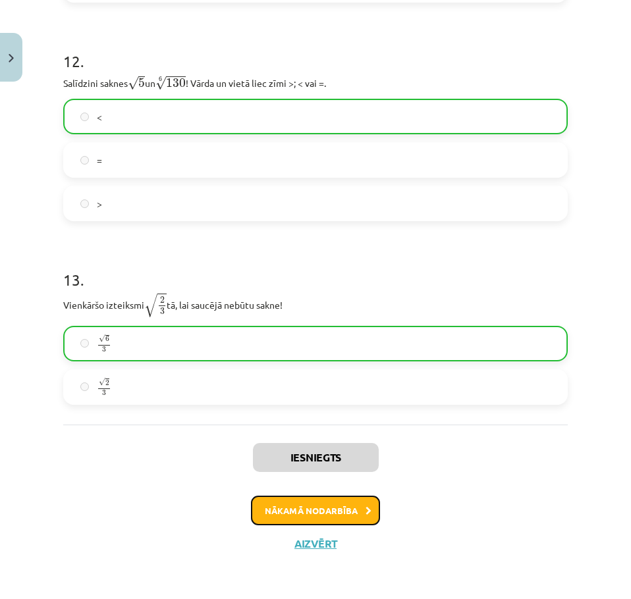
click at [292, 506] on button "Nākamā nodarbība" at bounding box center [315, 511] width 129 height 30
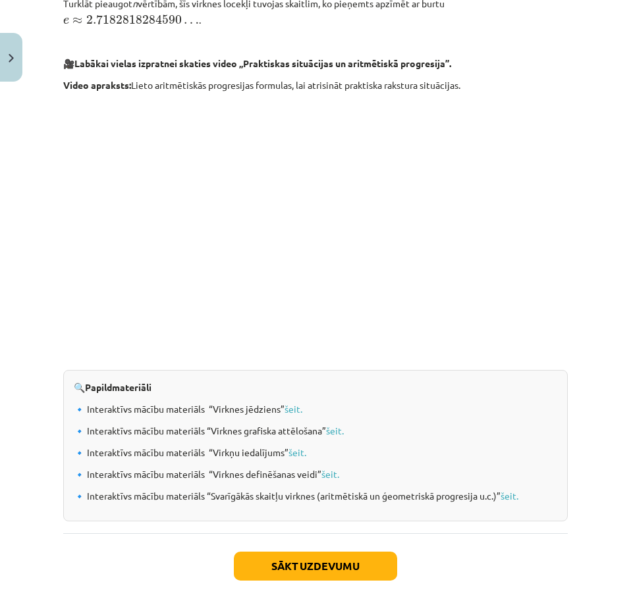
scroll to position [1330, 0]
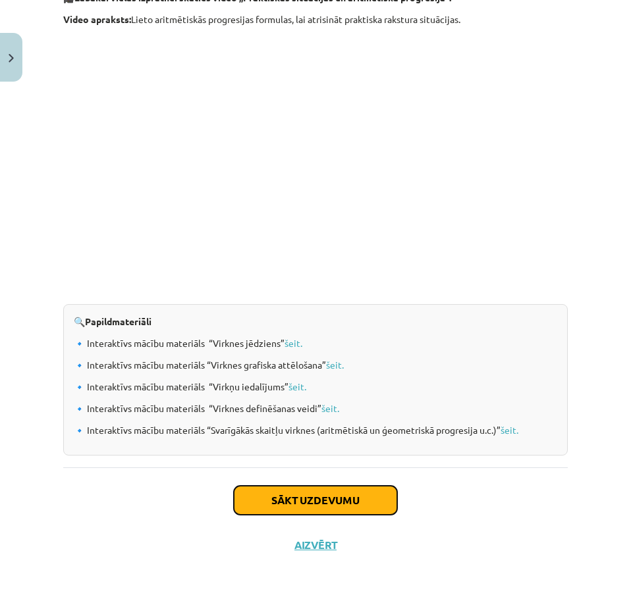
click at [277, 504] on button "Sākt uzdevumu" at bounding box center [315, 500] width 163 height 29
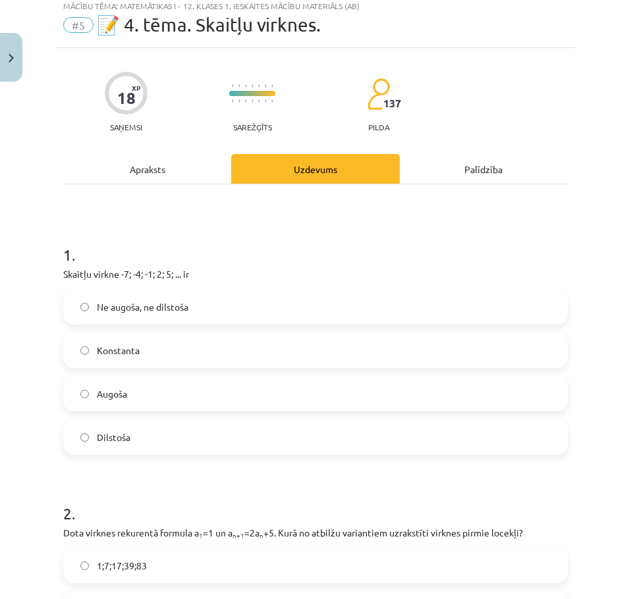
scroll to position [33, 0]
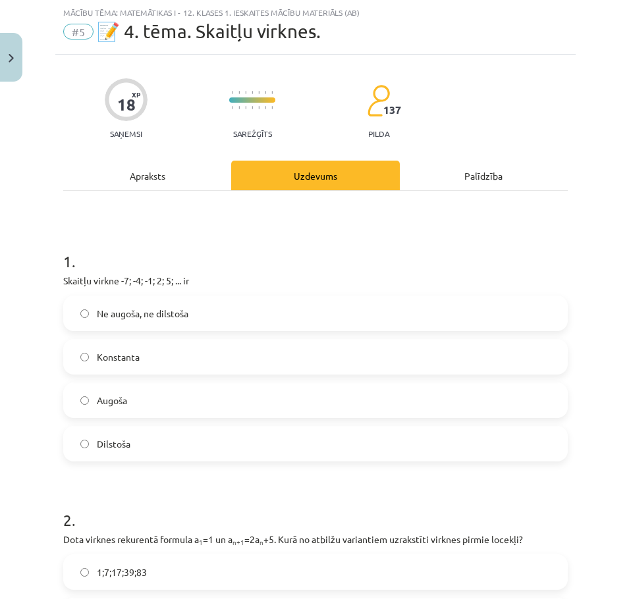
click at [106, 410] on label "Augoša" at bounding box center [316, 400] width 502 height 33
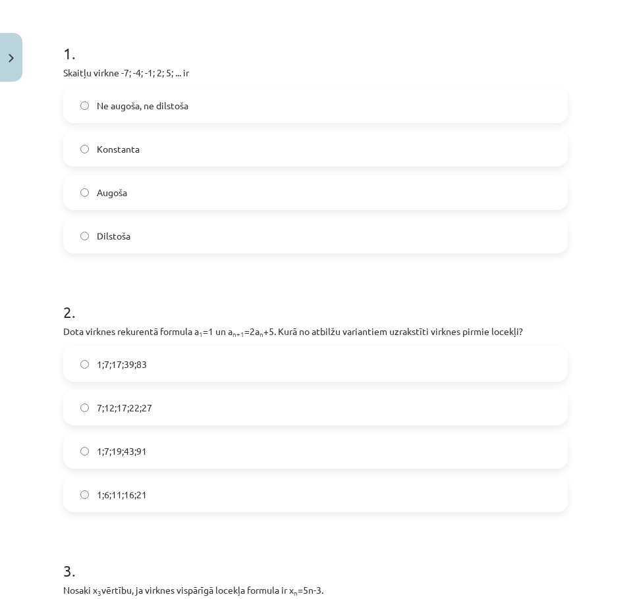
scroll to position [296, 0]
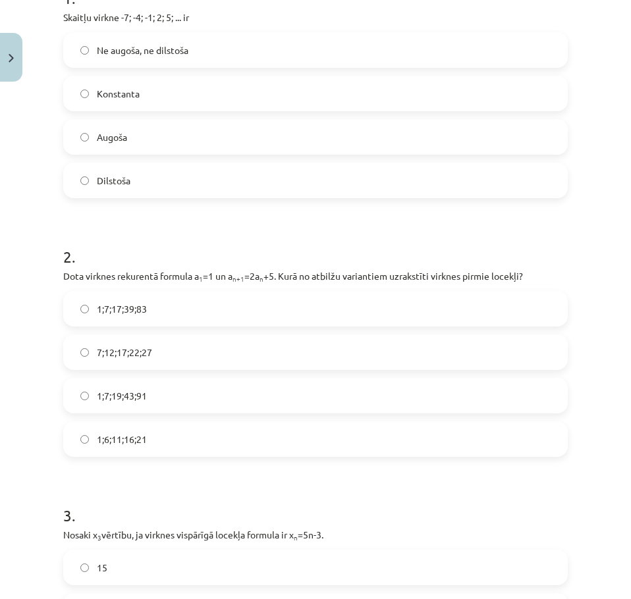
click at [180, 403] on label "1;7;19;43;91" at bounding box center [316, 395] width 502 height 33
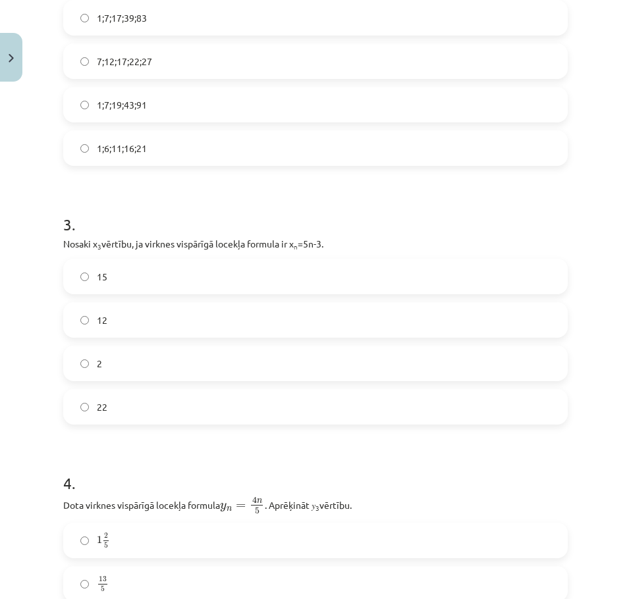
scroll to position [691, 0]
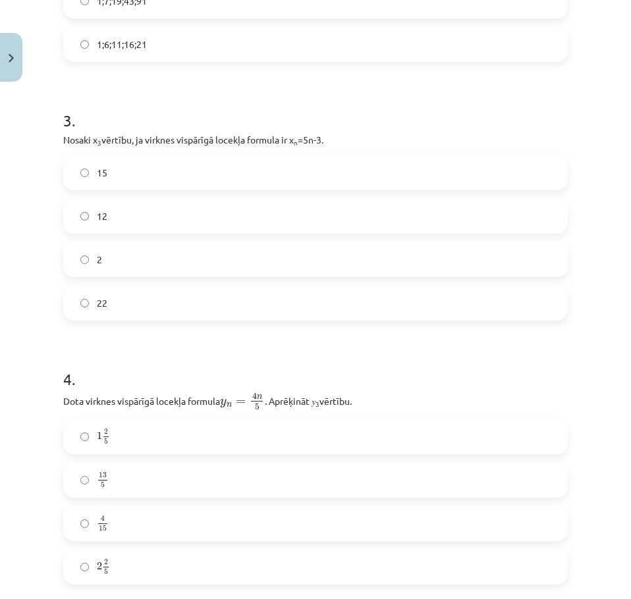
click at [248, 206] on label "12" at bounding box center [316, 216] width 502 height 33
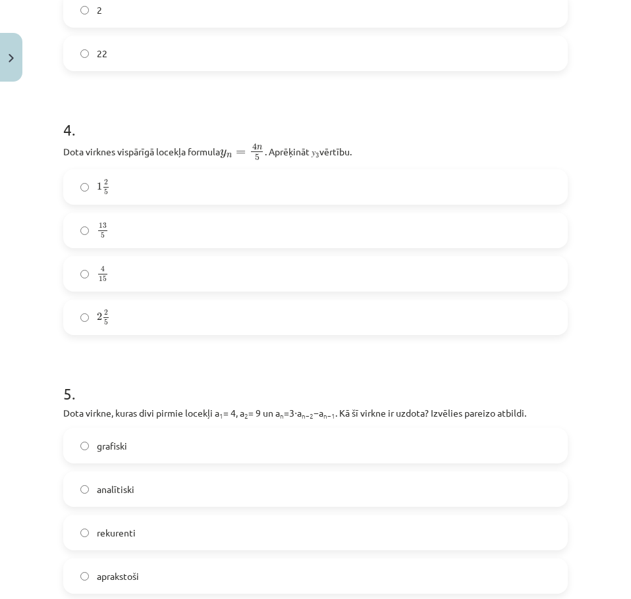
scroll to position [955, 0]
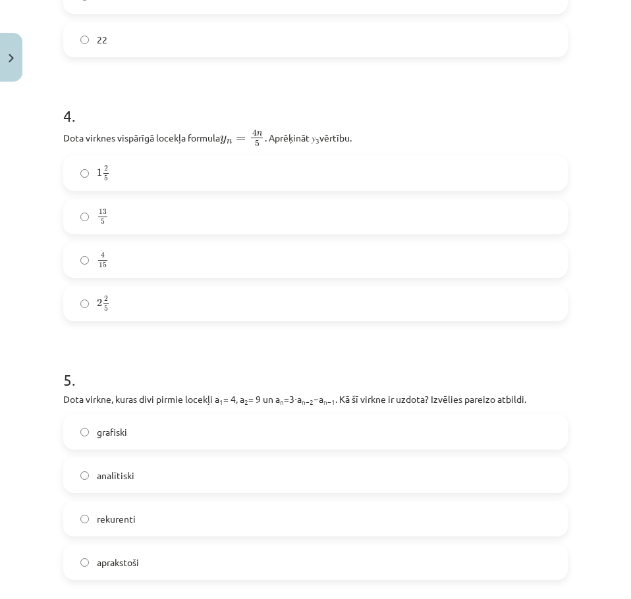
click at [240, 307] on label "2 2 5 2 2 5" at bounding box center [316, 303] width 502 height 33
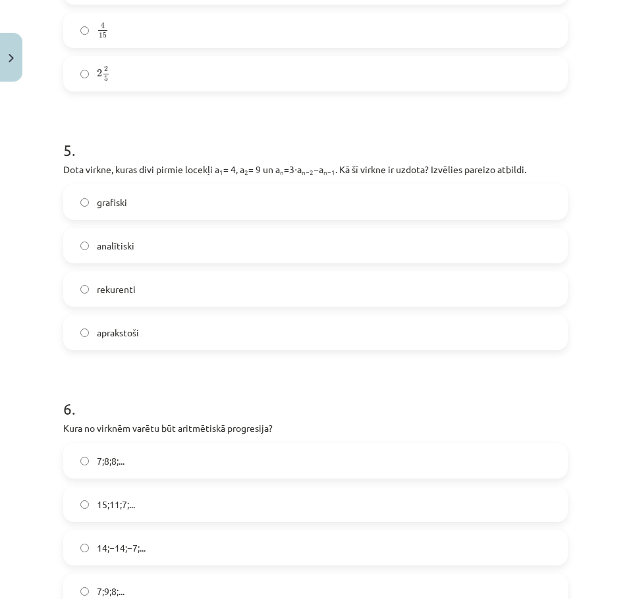
scroll to position [1218, 0]
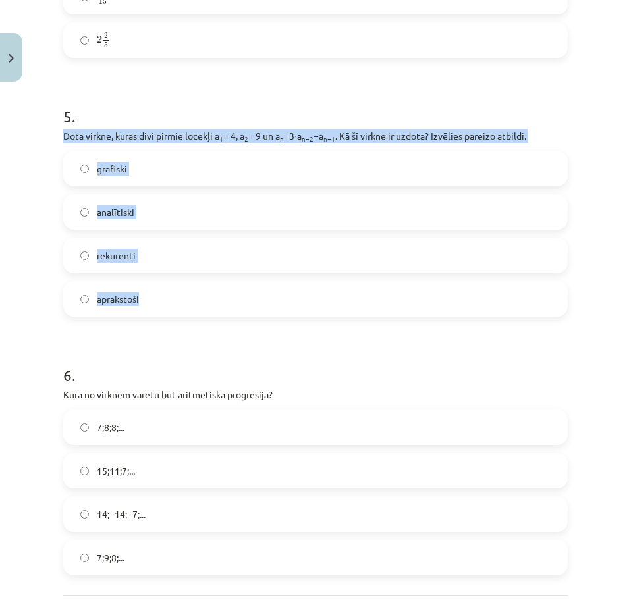
drag, startPoint x: 65, startPoint y: 136, endPoint x: 200, endPoint y: 302, distance: 214.8
click at [200, 302] on div "5 . Dota virkne, kuras divi pirmie locekļi a 1 = 4, a 2 = 9 un a n =3⋅a n−2 −a …" at bounding box center [315, 200] width 504 height 232
copy div "Dota virkne, kuras divi pirmie locekļi a 1 = 4, a 2 = 9 un a n =3⋅a n−2 −a n−1 …"
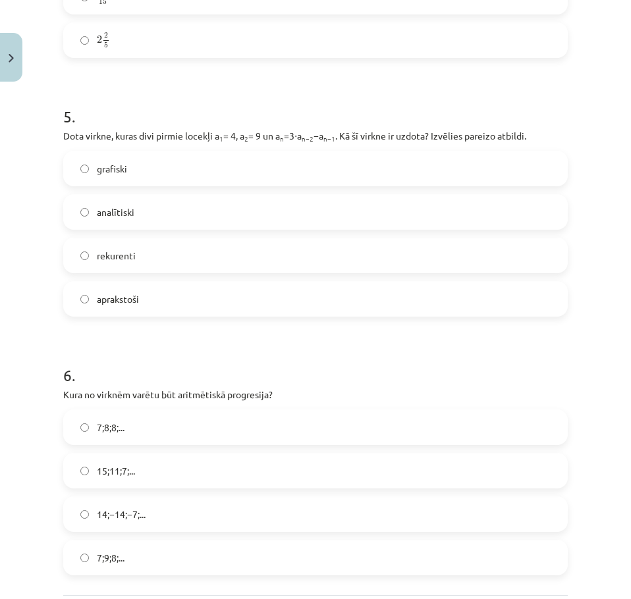
click at [347, 375] on h1 "6 ." at bounding box center [315, 363] width 504 height 41
click at [135, 213] on label "analītiski" at bounding box center [316, 212] width 502 height 33
click at [128, 169] on label "grafiski" at bounding box center [316, 168] width 502 height 33
click at [190, 358] on h1 "6 ." at bounding box center [315, 363] width 504 height 41
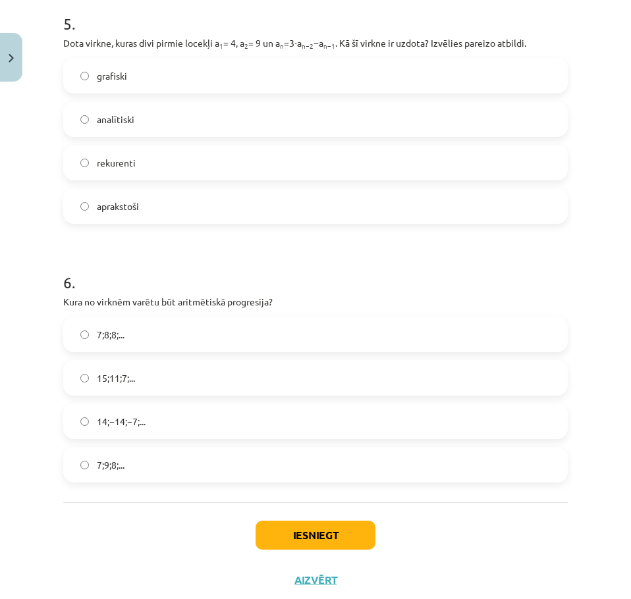
scroll to position [1347, 0]
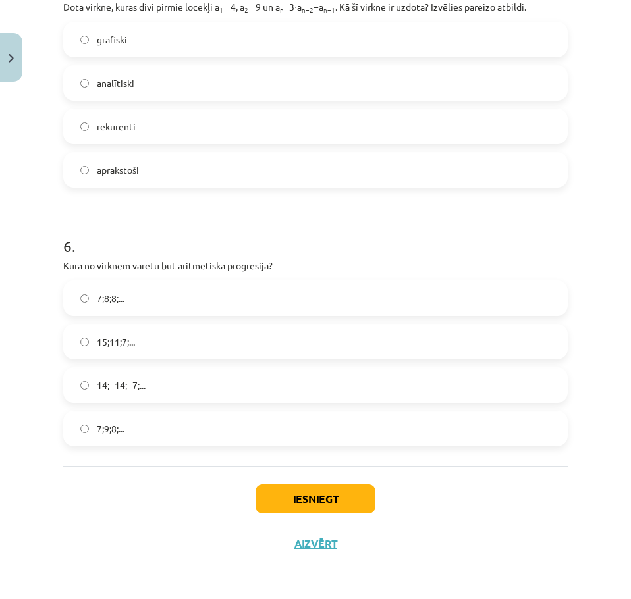
click at [128, 335] on span "15;11;7;..." at bounding box center [116, 342] width 38 height 14
click at [300, 498] on button "Iesniegt" at bounding box center [316, 499] width 120 height 29
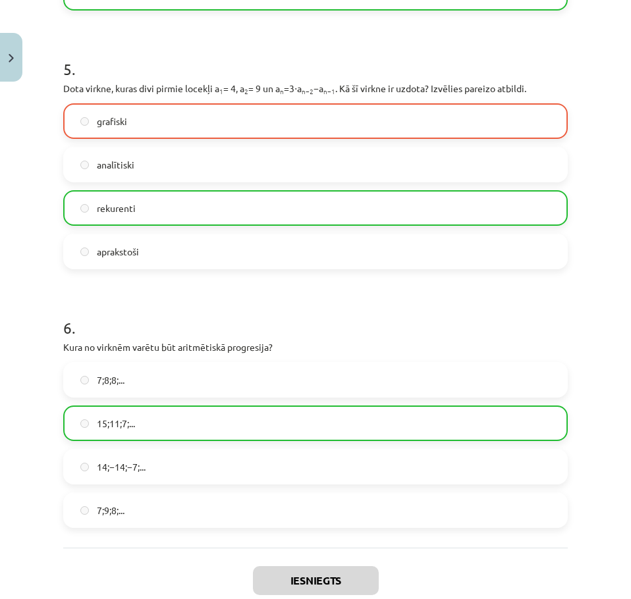
scroll to position [1389, 0]
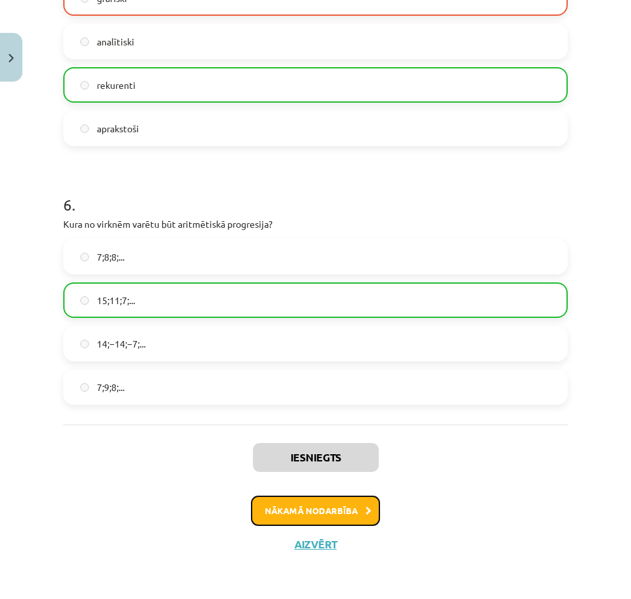
click at [339, 518] on button "Nākamā nodarbība" at bounding box center [315, 511] width 129 height 30
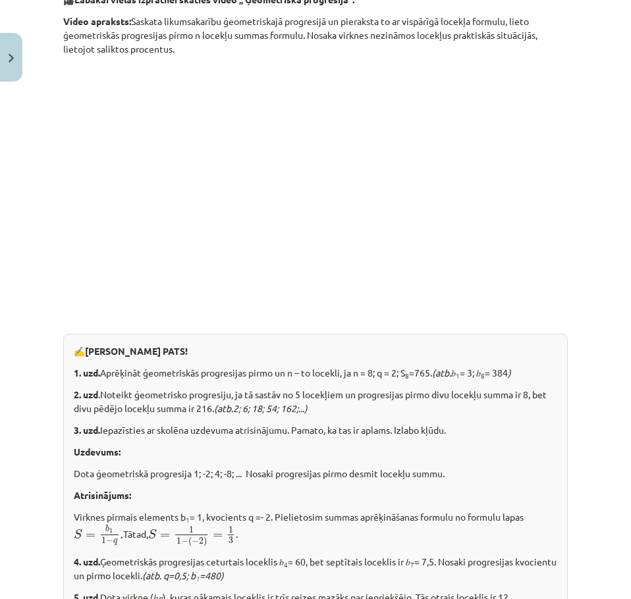
scroll to position [1557, 0]
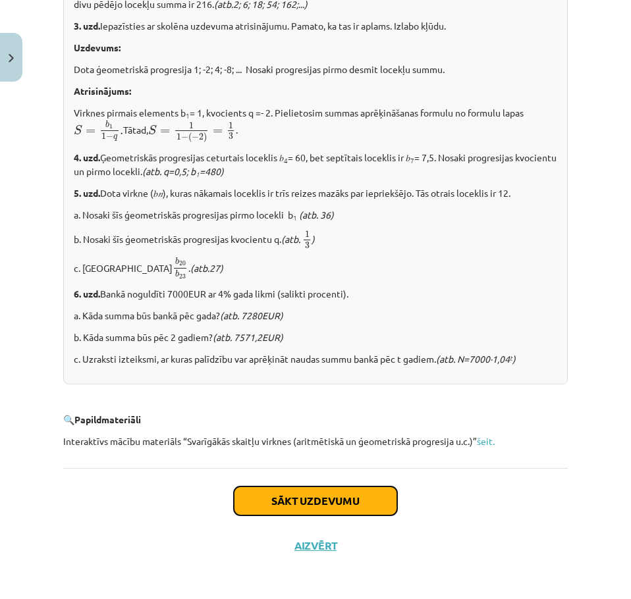
click at [288, 495] on button "Sākt uzdevumu" at bounding box center [315, 501] width 163 height 29
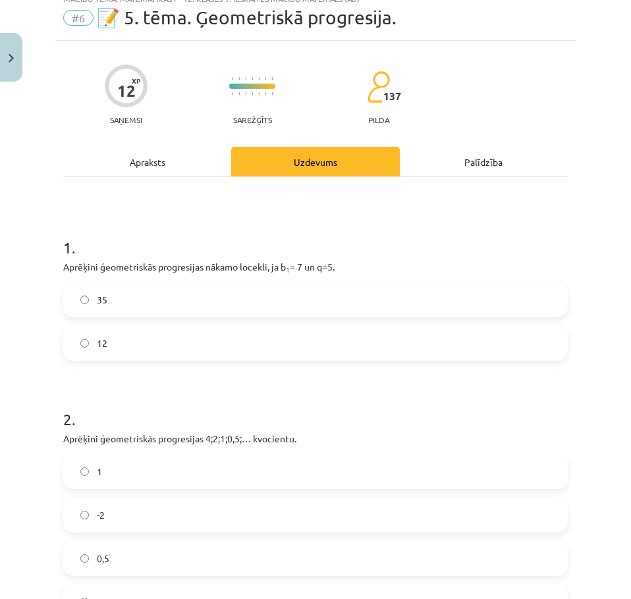
scroll to position [33, 0]
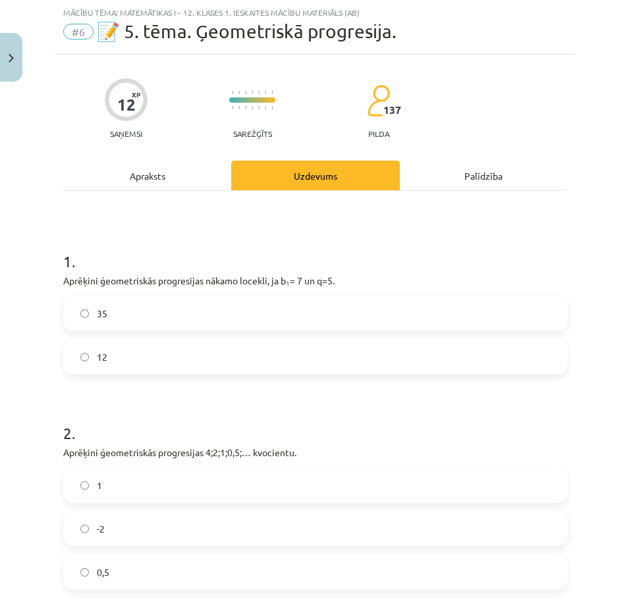
click at [290, 328] on label "35" at bounding box center [316, 313] width 502 height 33
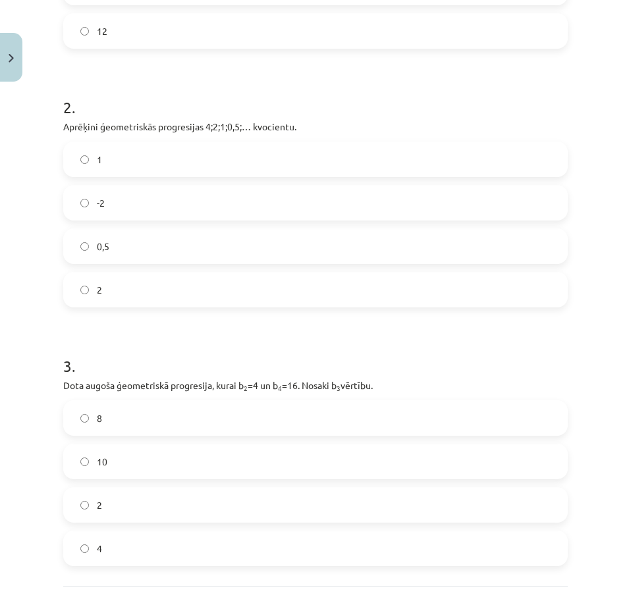
scroll to position [362, 0]
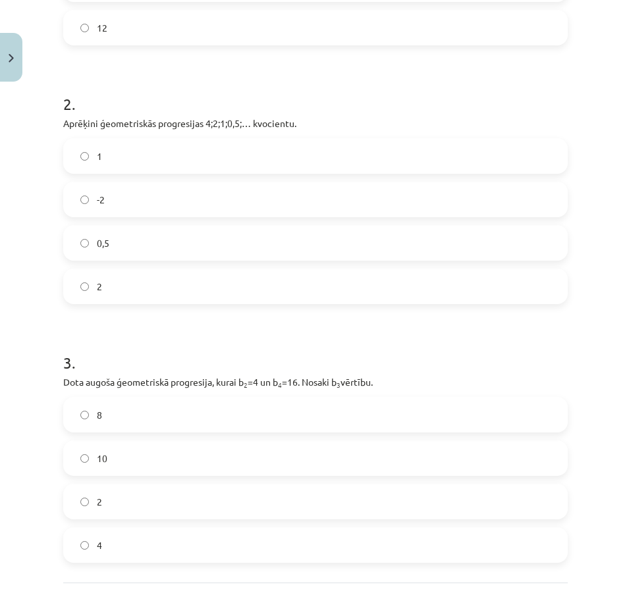
click at [199, 242] on label "0,5" at bounding box center [316, 243] width 502 height 33
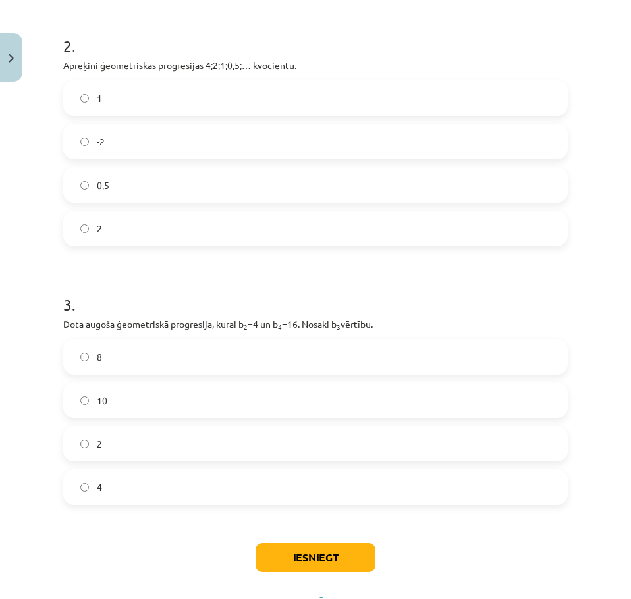
scroll to position [479, 0]
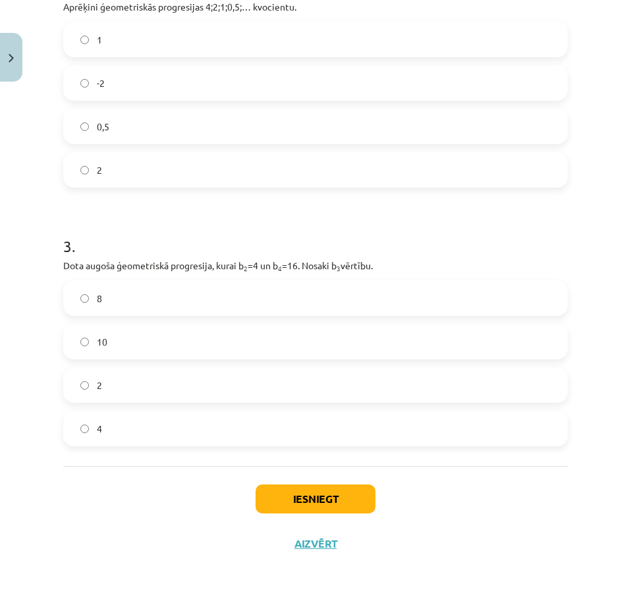
drag, startPoint x: 66, startPoint y: 263, endPoint x: 379, endPoint y: 259, distance: 313.5
click at [379, 259] on p "Dota augoša ģeometriskā progresija, kurai b 2 =4 un b 4 =16. Nosaki b 3 vērtību." at bounding box center [315, 266] width 504 height 14
copy p "Dota augoša ģeometriskā progresija, kurai b 2 =4 un b 4 =16. Nosaki b 3 vērtību."
click at [219, 307] on label "8" at bounding box center [316, 298] width 502 height 33
click at [281, 493] on button "Iesniegt" at bounding box center [316, 499] width 120 height 29
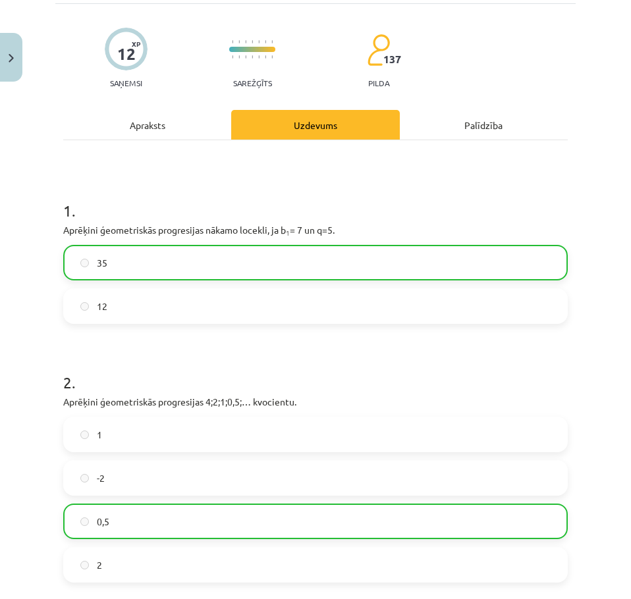
scroll to position [0, 0]
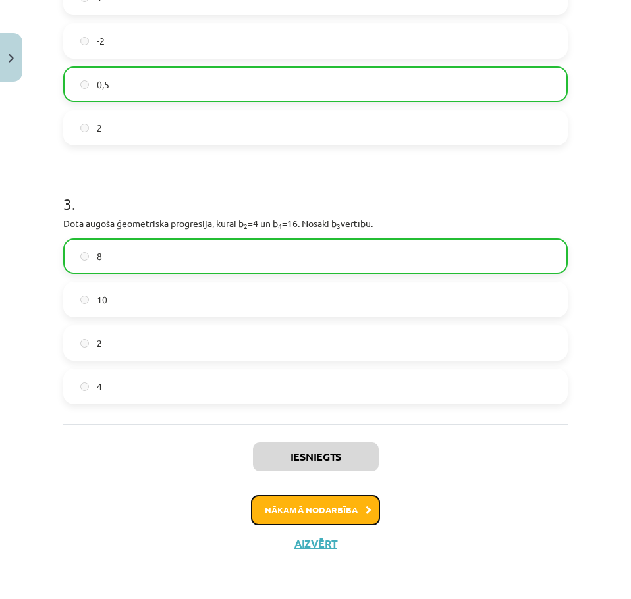
click at [319, 514] on button "Nākamā nodarbība" at bounding box center [315, 510] width 129 height 30
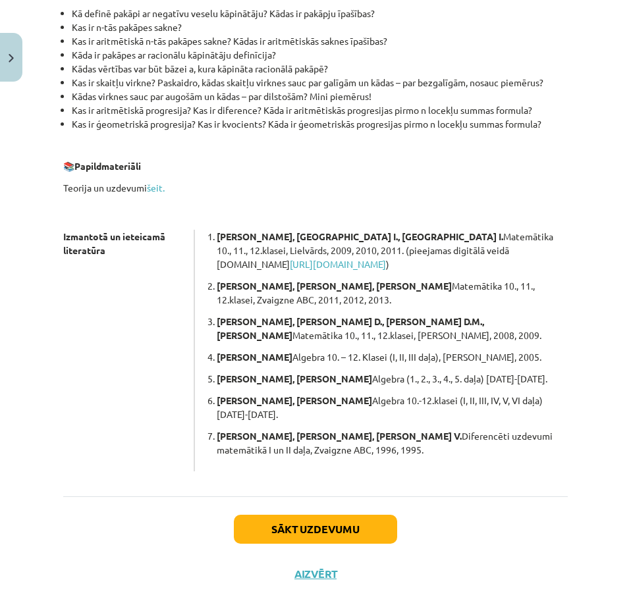
scroll to position [296, 0]
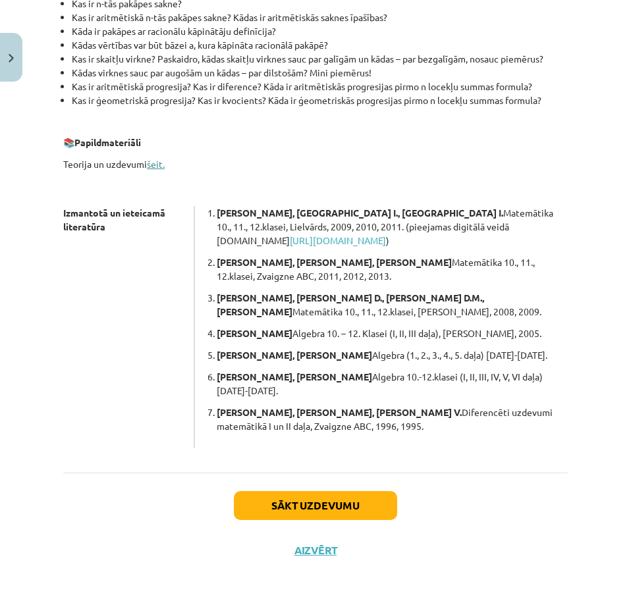
click at [154, 170] on link "šeit." at bounding box center [156, 164] width 18 height 12
click at [298, 513] on button "Sākt uzdevumu" at bounding box center [315, 505] width 163 height 29
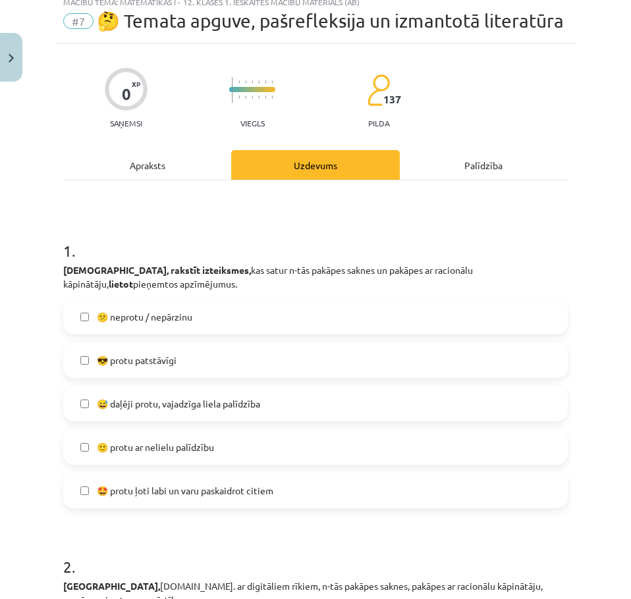
scroll to position [33, 0]
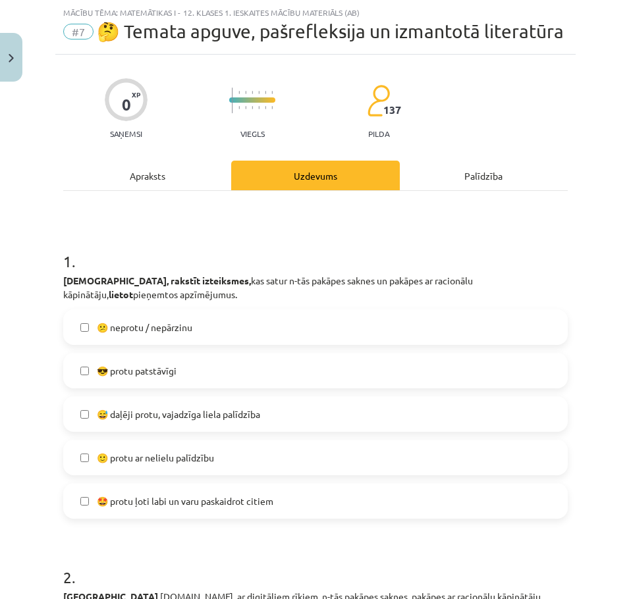
click at [283, 473] on label "🙂 protu ar nelielu palīdzību" at bounding box center [316, 457] width 502 height 33
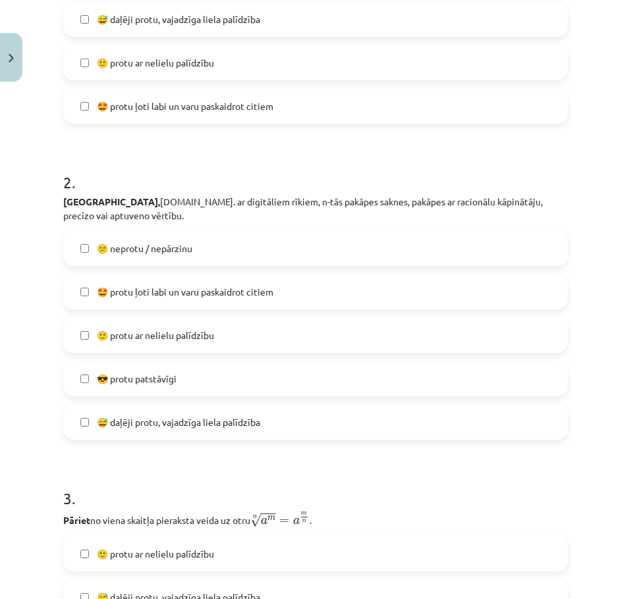
click at [249, 352] on label "🙂 protu ar nelielu palīdzību" at bounding box center [316, 335] width 502 height 33
click at [238, 395] on label "😎 protu patstāvīgi" at bounding box center [316, 378] width 502 height 33
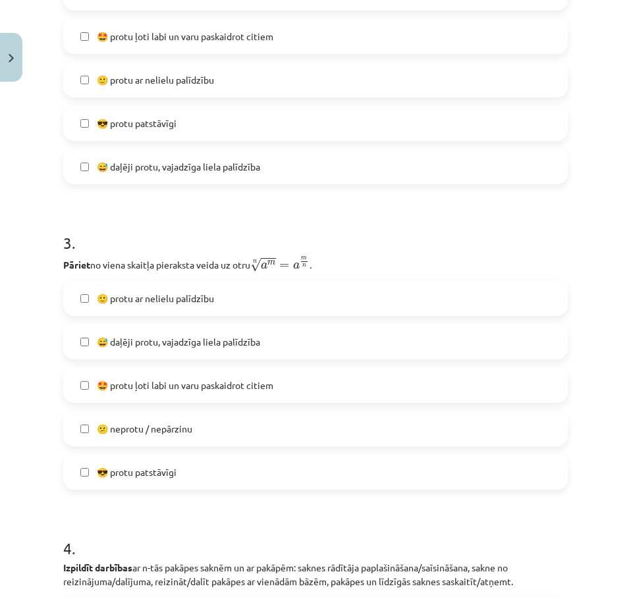
scroll to position [691, 0]
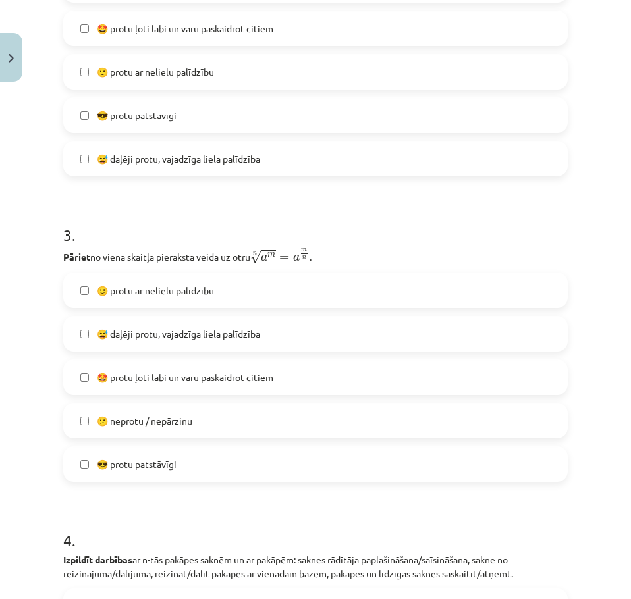
click at [229, 88] on label "🙂 protu ar nelielu palīdzību" at bounding box center [316, 71] width 502 height 33
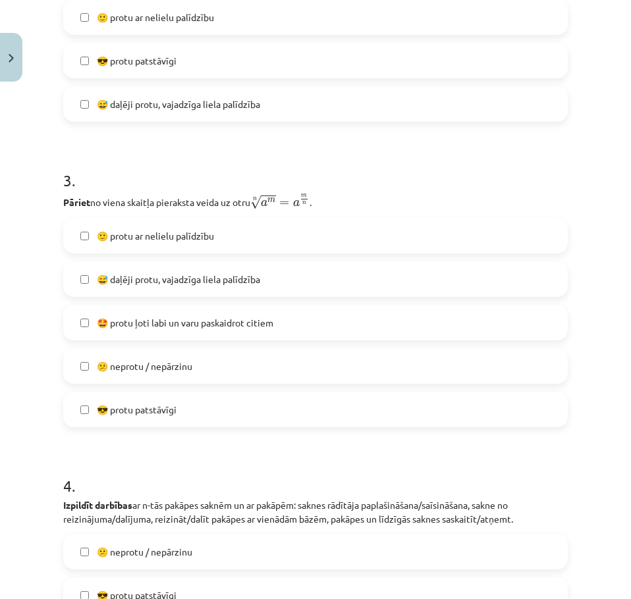
scroll to position [889, 0]
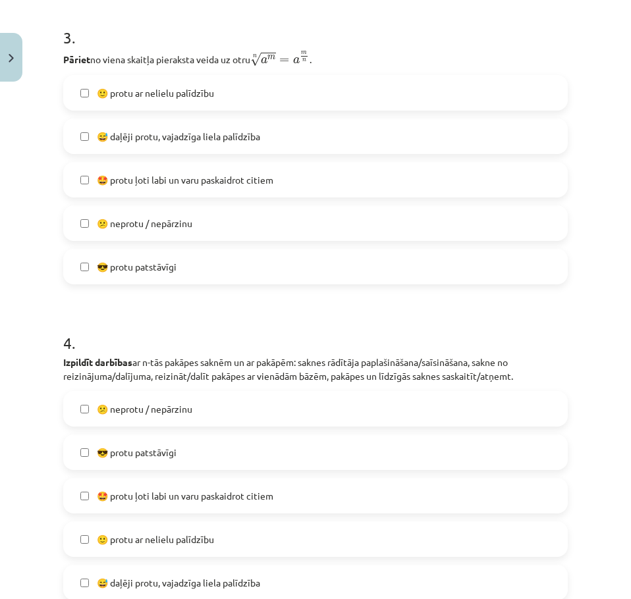
click at [232, 283] on label "😎 protu patstāvīgi" at bounding box center [316, 266] width 502 height 33
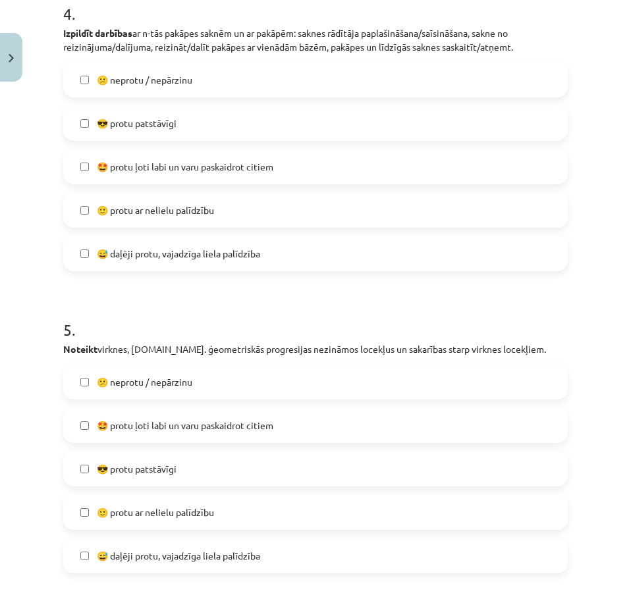
scroll to position [1152, 0]
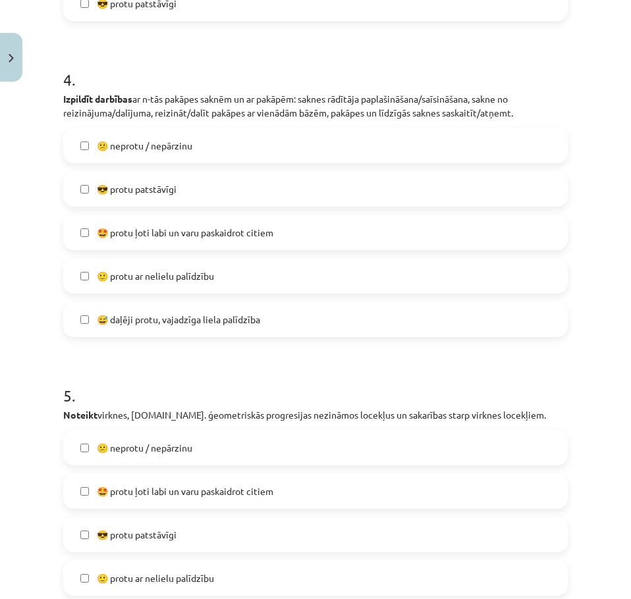
click at [214, 283] on span "🙂 protu ar nelielu palīdzību" at bounding box center [155, 276] width 117 height 14
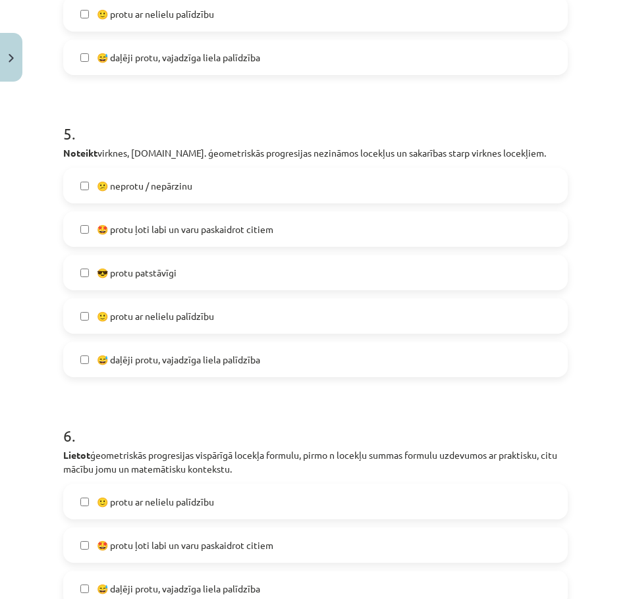
scroll to position [1416, 0]
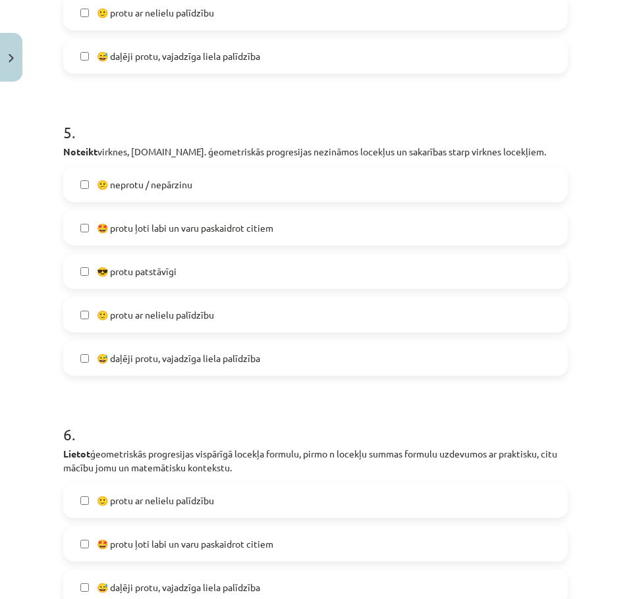
click at [243, 331] on label "🙂 protu ar nelielu palīdzību" at bounding box center [316, 314] width 502 height 33
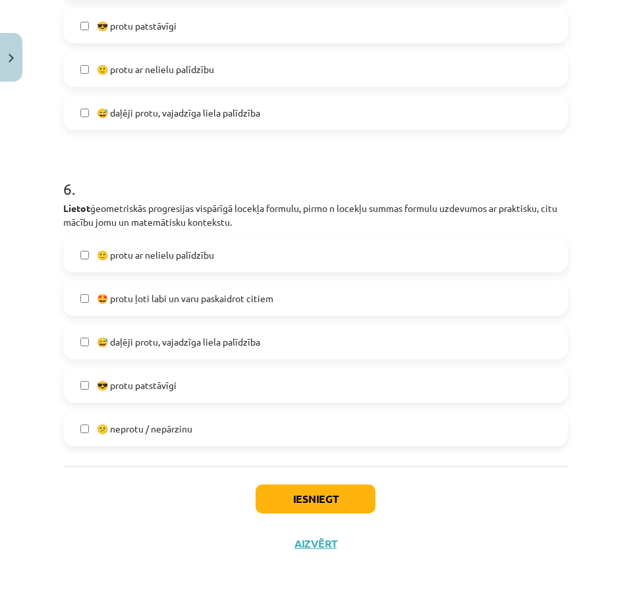
scroll to position [1679, 0]
click at [256, 260] on label "🙂 protu ar nelielu palīdzību" at bounding box center [316, 254] width 502 height 33
click at [300, 498] on button "Iesniegt" at bounding box center [316, 499] width 120 height 29
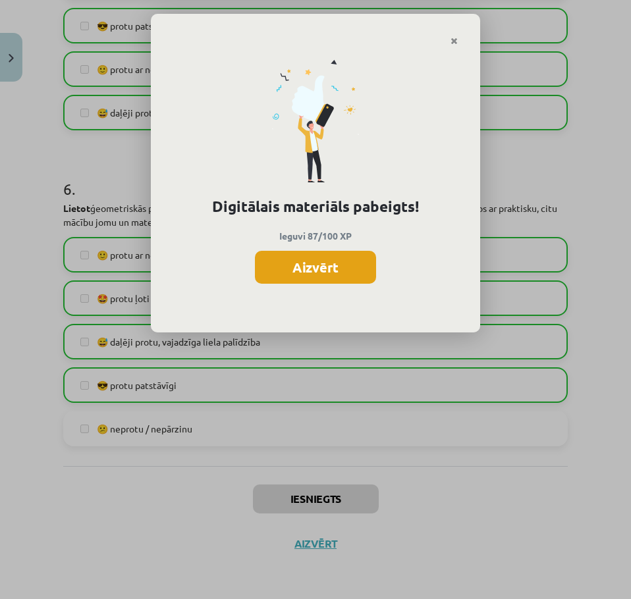
click at [306, 266] on button "Aizvērt" at bounding box center [315, 267] width 121 height 33
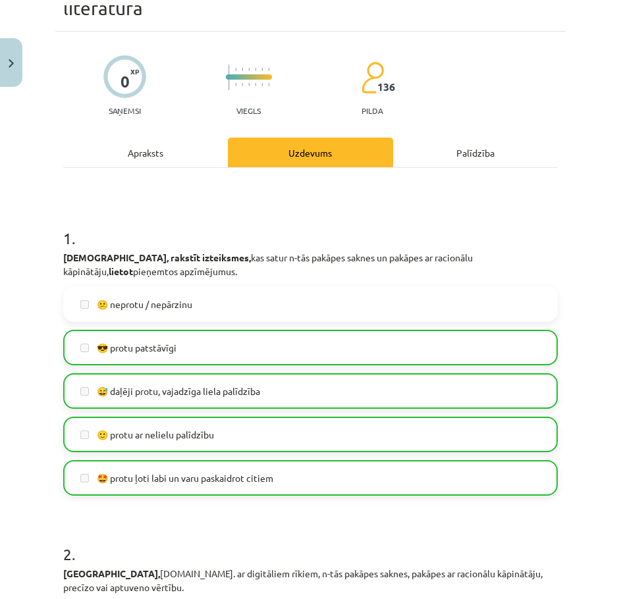
scroll to position [0, 0]
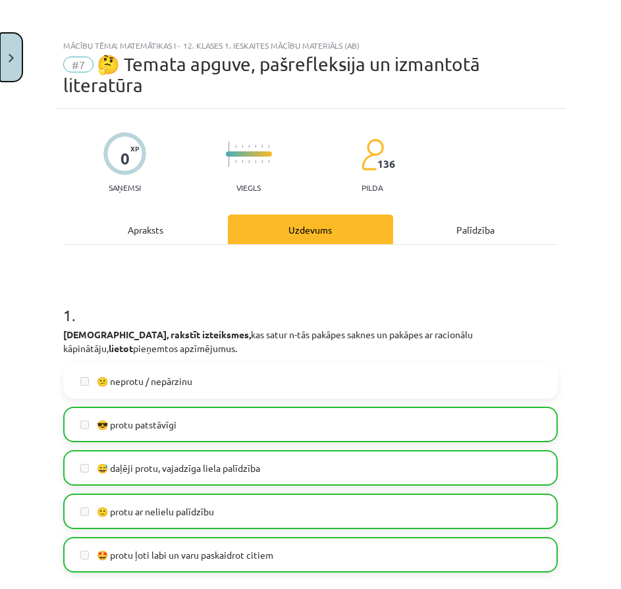
click at [11, 46] on button "Close" at bounding box center [11, 57] width 22 height 49
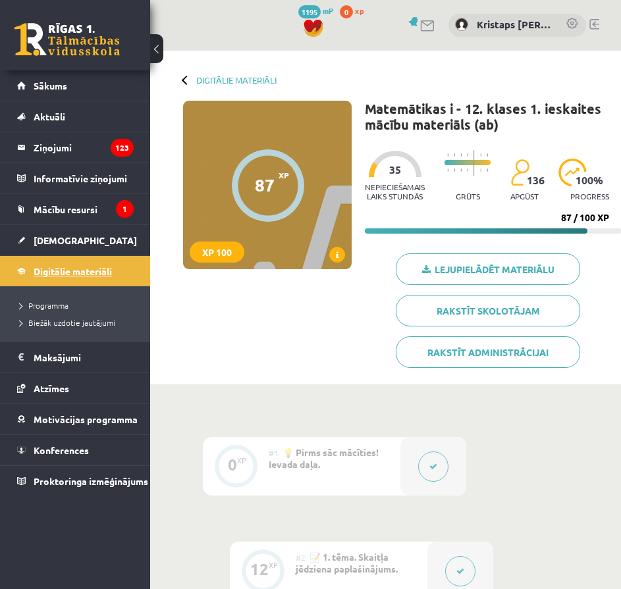
click at [55, 265] on link "Digitālie materiāli" at bounding box center [75, 271] width 117 height 30
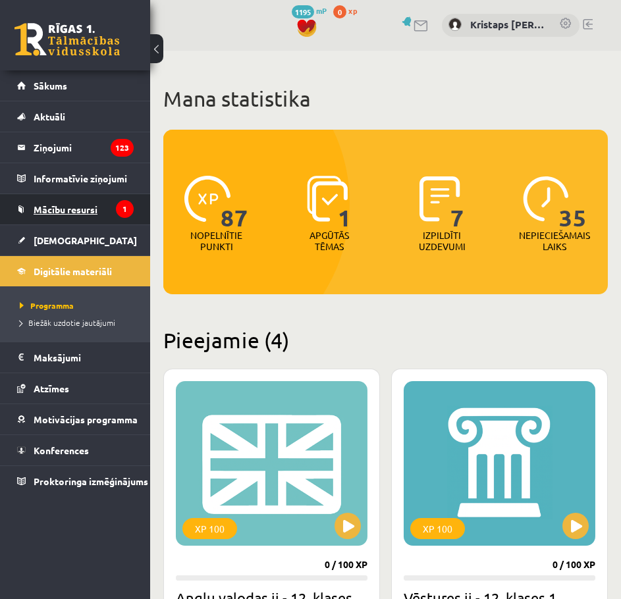
click at [62, 208] on span "Mācību resursi" at bounding box center [66, 209] width 64 height 12
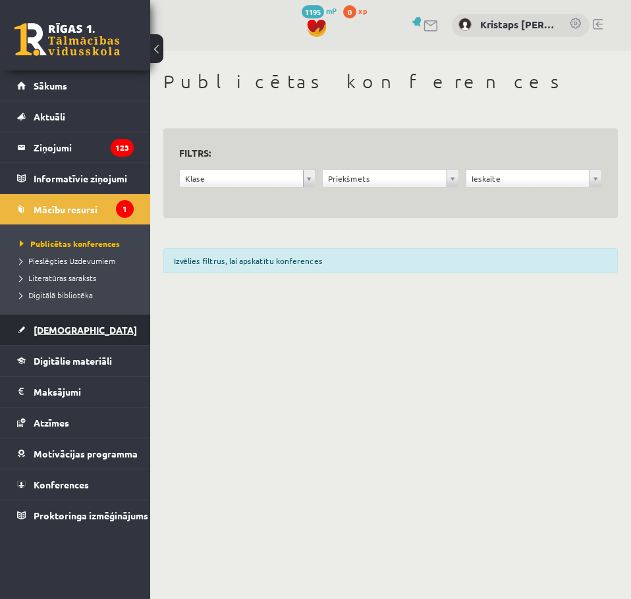
click at [48, 327] on span "[DEMOGRAPHIC_DATA]" at bounding box center [85, 330] width 103 height 12
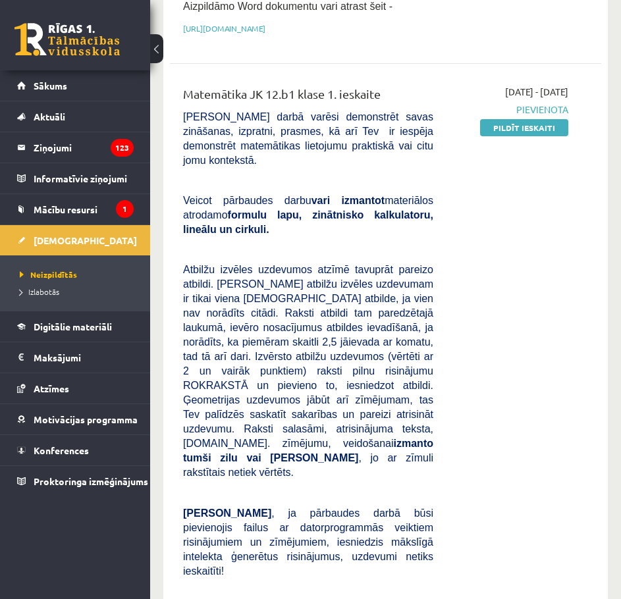
scroll to position [198, 0]
